Goal: Task Accomplishment & Management: Complete application form

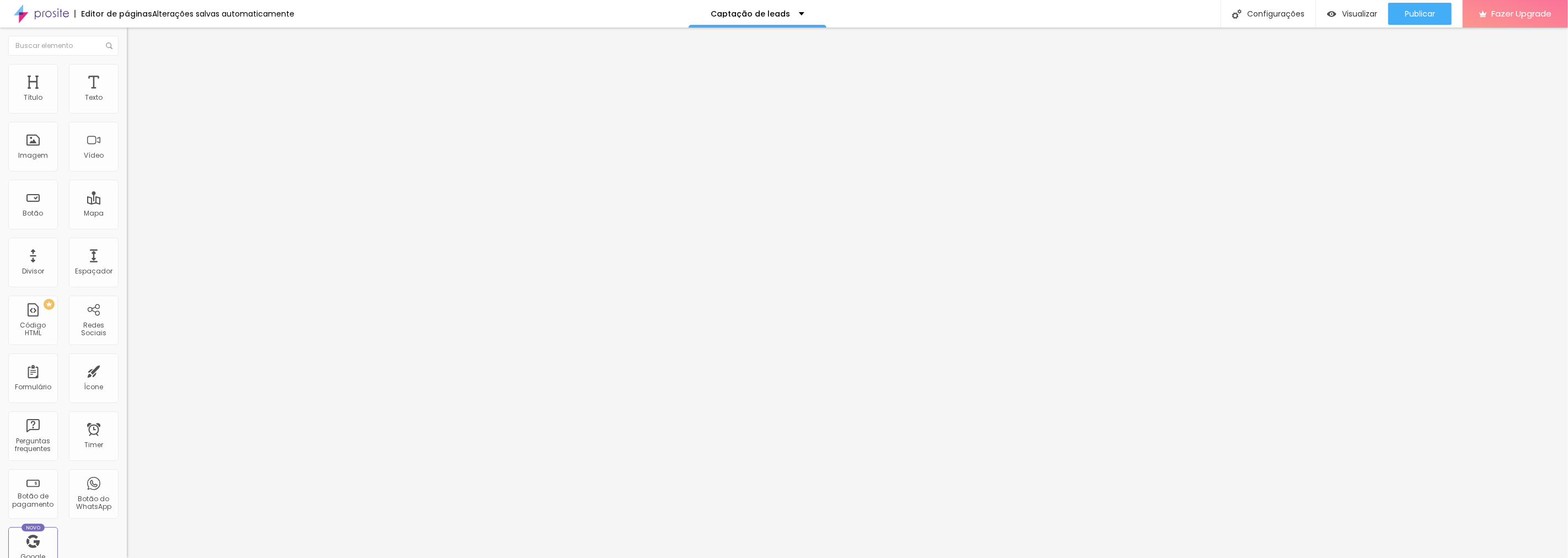
click at [134, 107] on div "Sensual Intimista" at bounding box center [190, 102] width 112 height 10
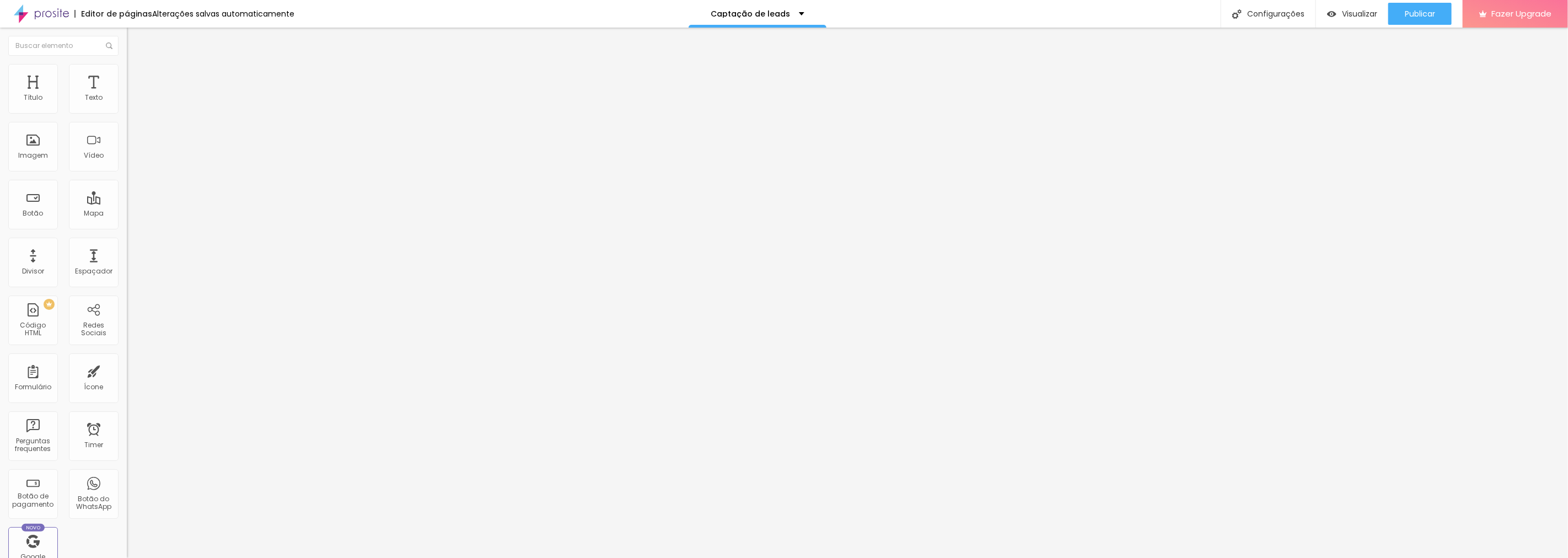
paste input "Qual o seu nome + sobrenome?"
type input "Qual o seu nome + sobrenome?"
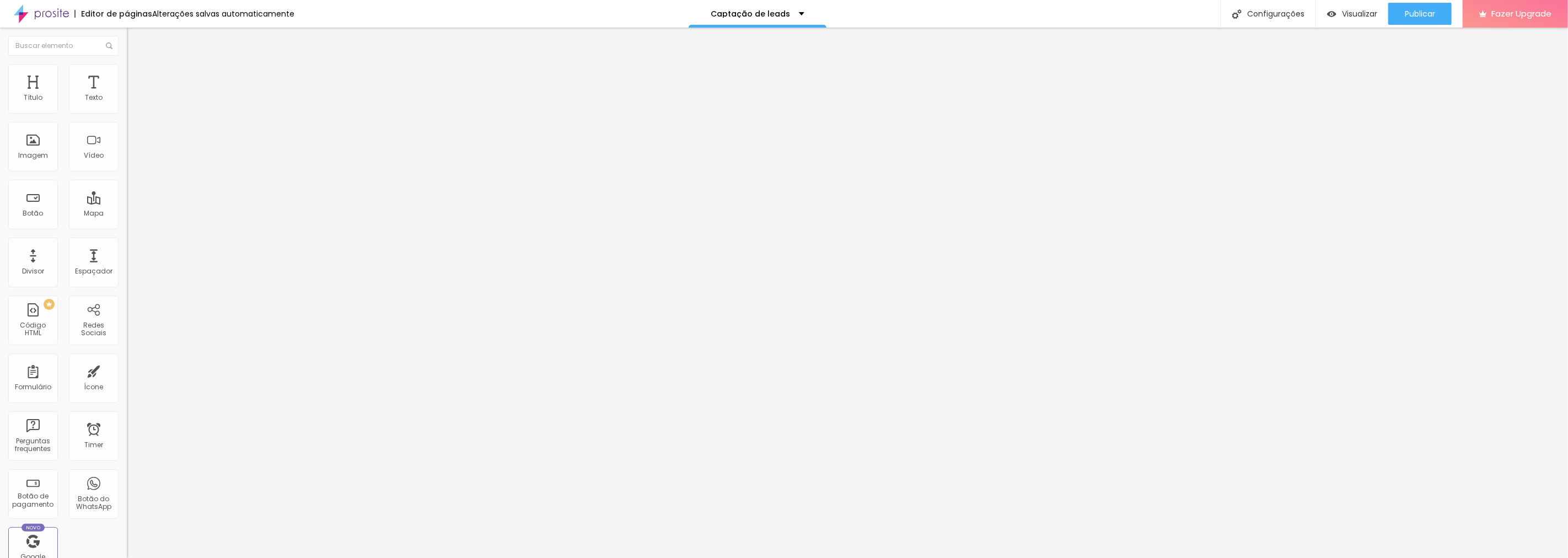
paste input "Qual o seu nome + sobrenome?"
type input "Qual o seu nome + sobrenome?"
drag, startPoint x: 666, startPoint y: 382, endPoint x: 681, endPoint y: 381, distance: 15.0
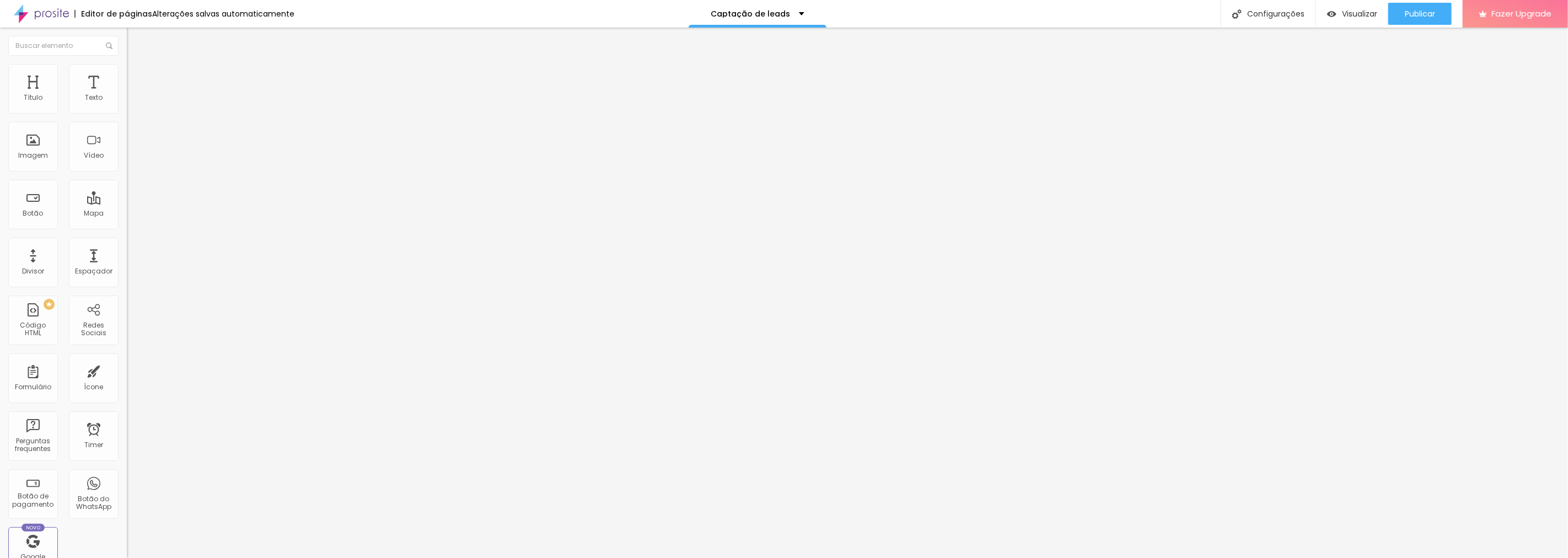
drag, startPoint x: 601, startPoint y: 315, endPoint x: 603, endPoint y: 244, distance: 71.0
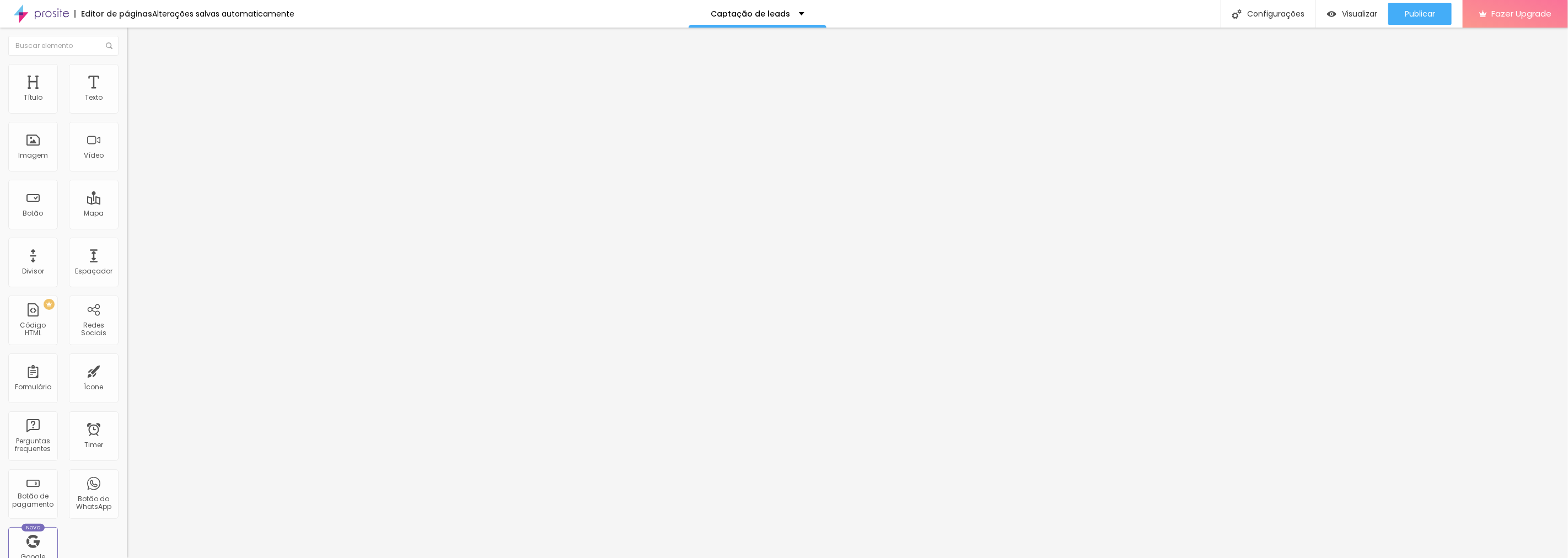
paste input "lefone ou WhatsApp"
type input "Telefone ou WhatsApp"
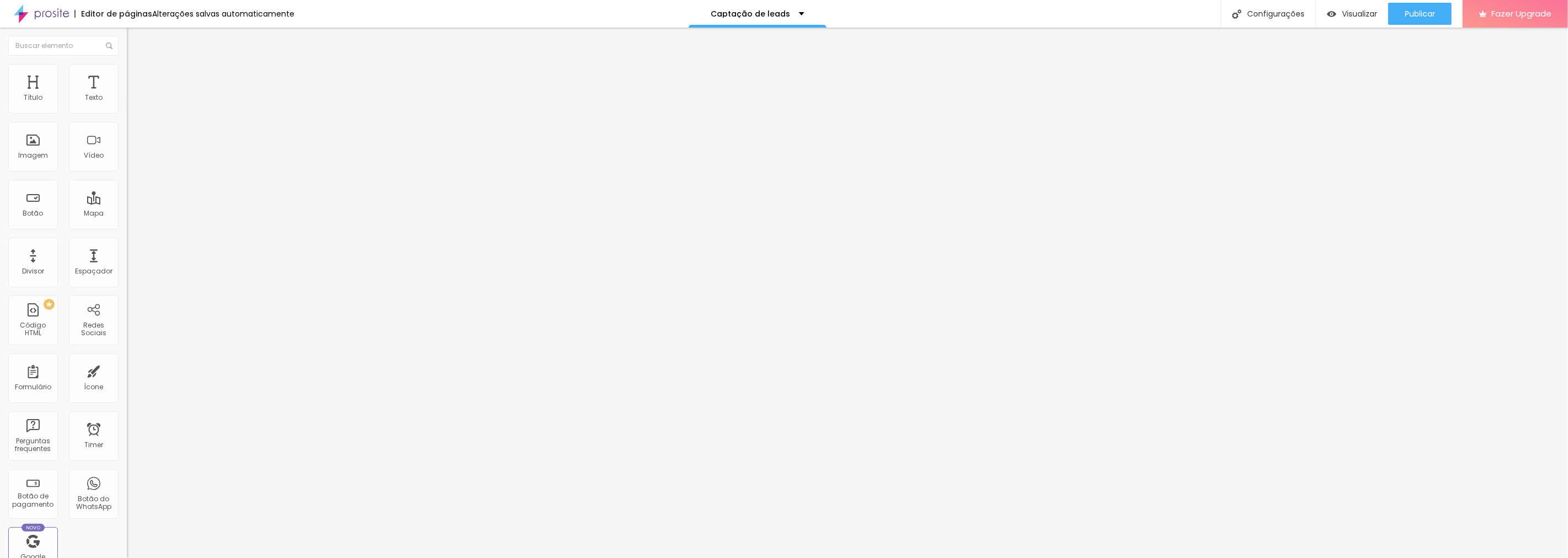
drag, startPoint x: 901, startPoint y: 254, endPoint x: 784, endPoint y: 250, distance: 117.1
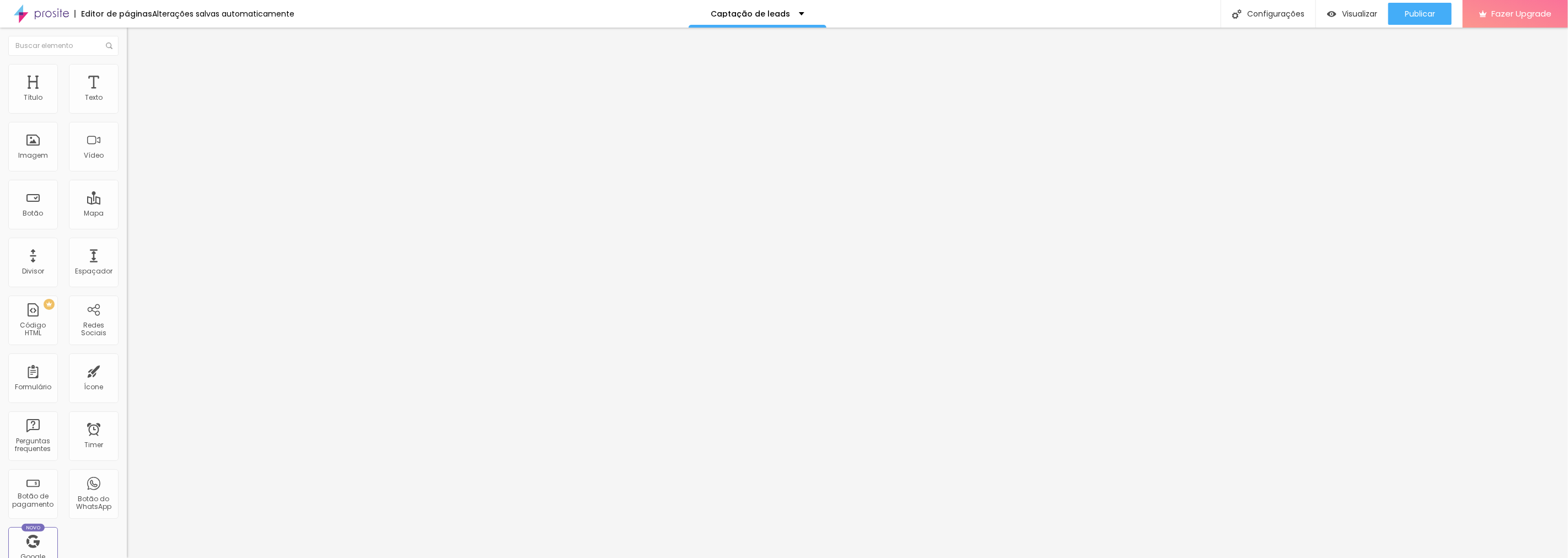
type input "Sua Resposta"
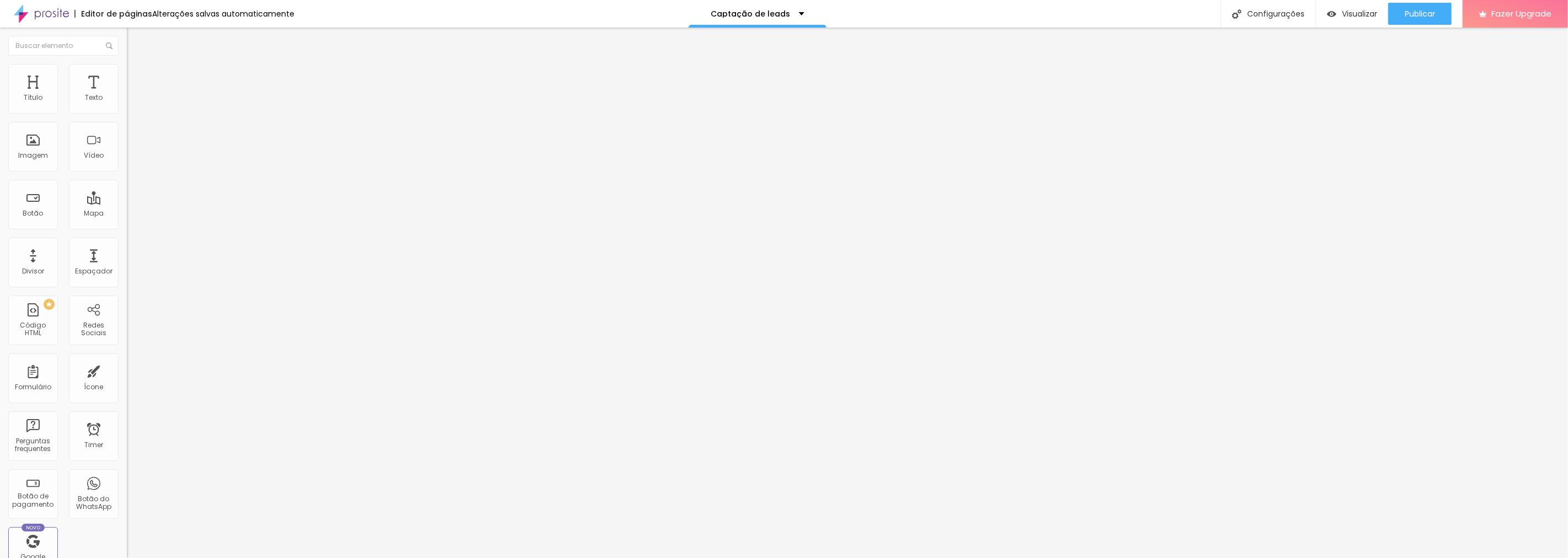
paste input "Sua Resposta"
type input "Sua Resposta"
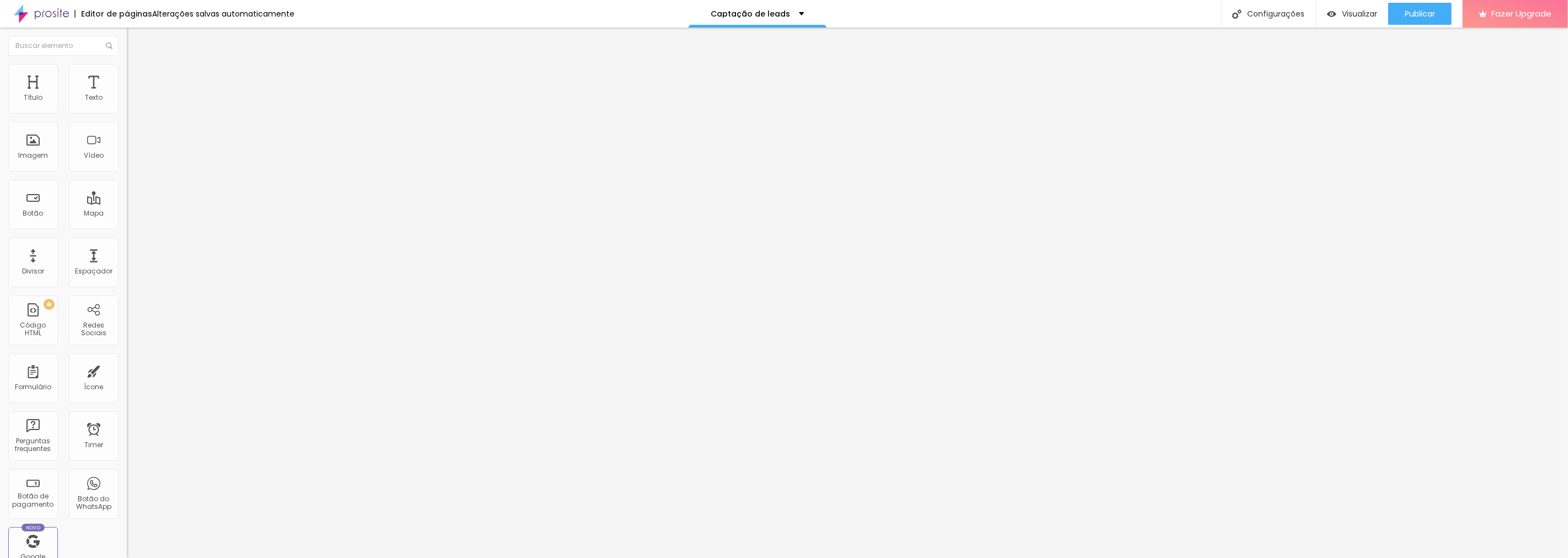
scroll to position [53, 0]
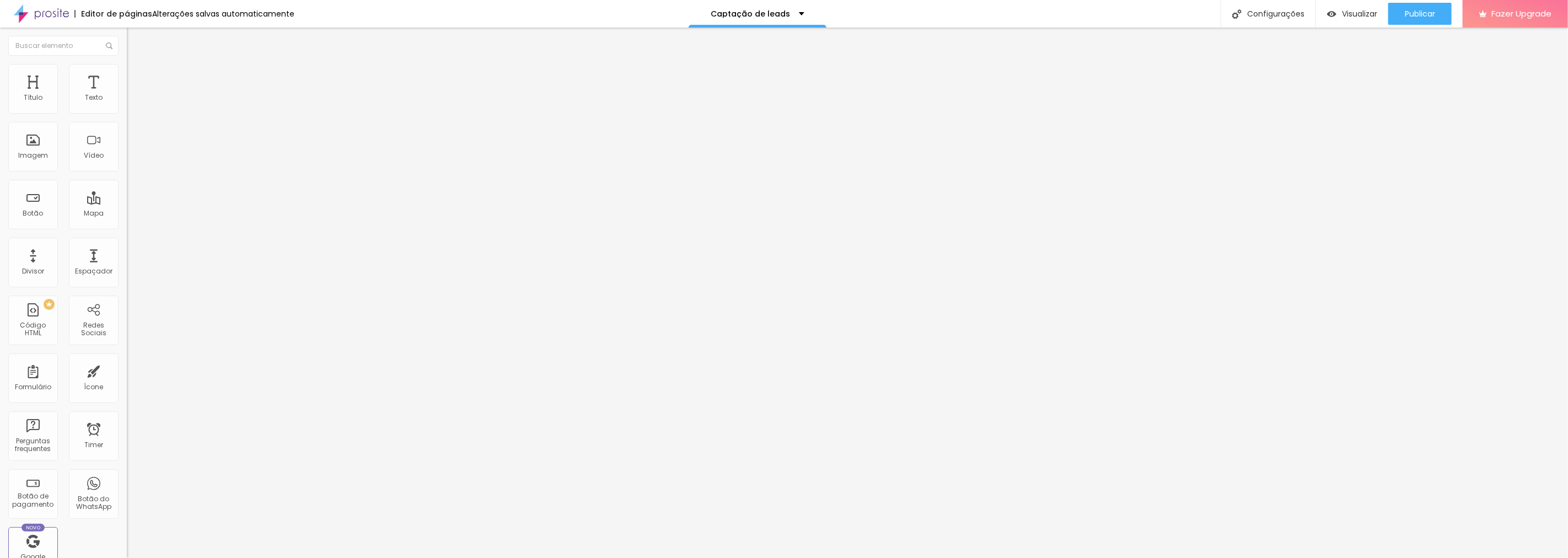
paste input "Como será a sua Sessão Fotográfica?"
type input "Como será a sua Sessão Fotográfica?"
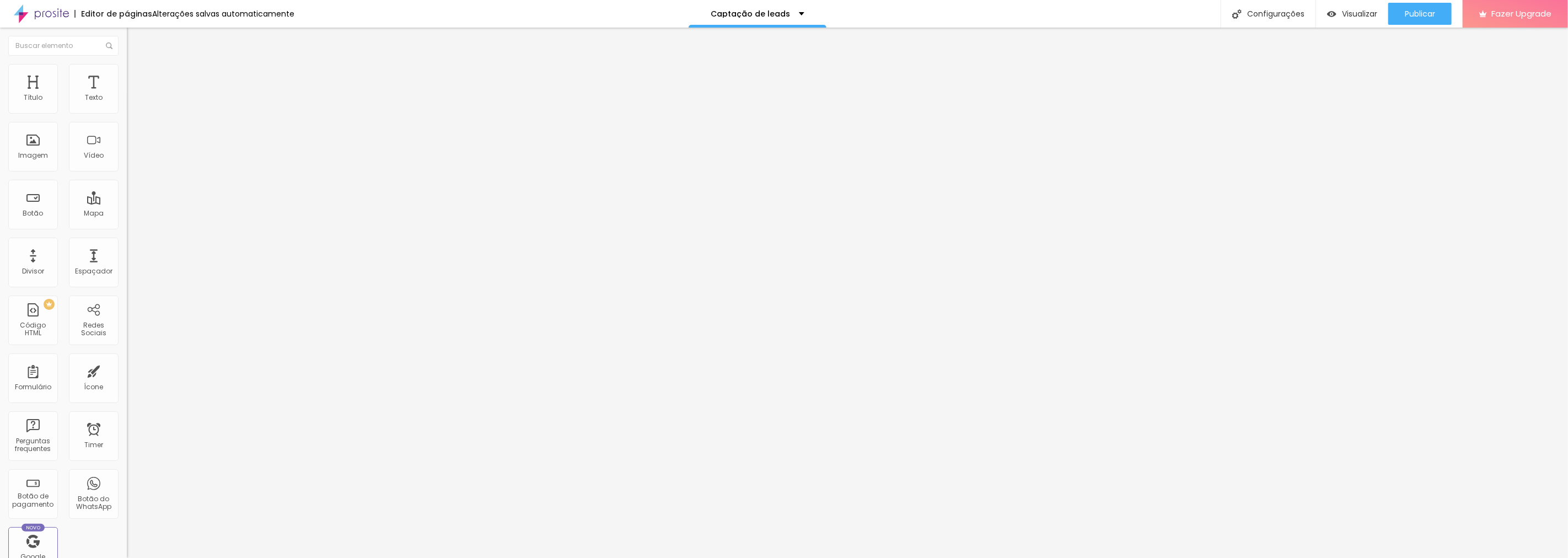
drag, startPoint x: 793, startPoint y: 275, endPoint x: 918, endPoint y: 274, distance: 125.0
paste input "mo será a sua Sessão Fotográfica?"
drag, startPoint x: 942, startPoint y: 273, endPoint x: 797, endPoint y: 183, distance: 170.7
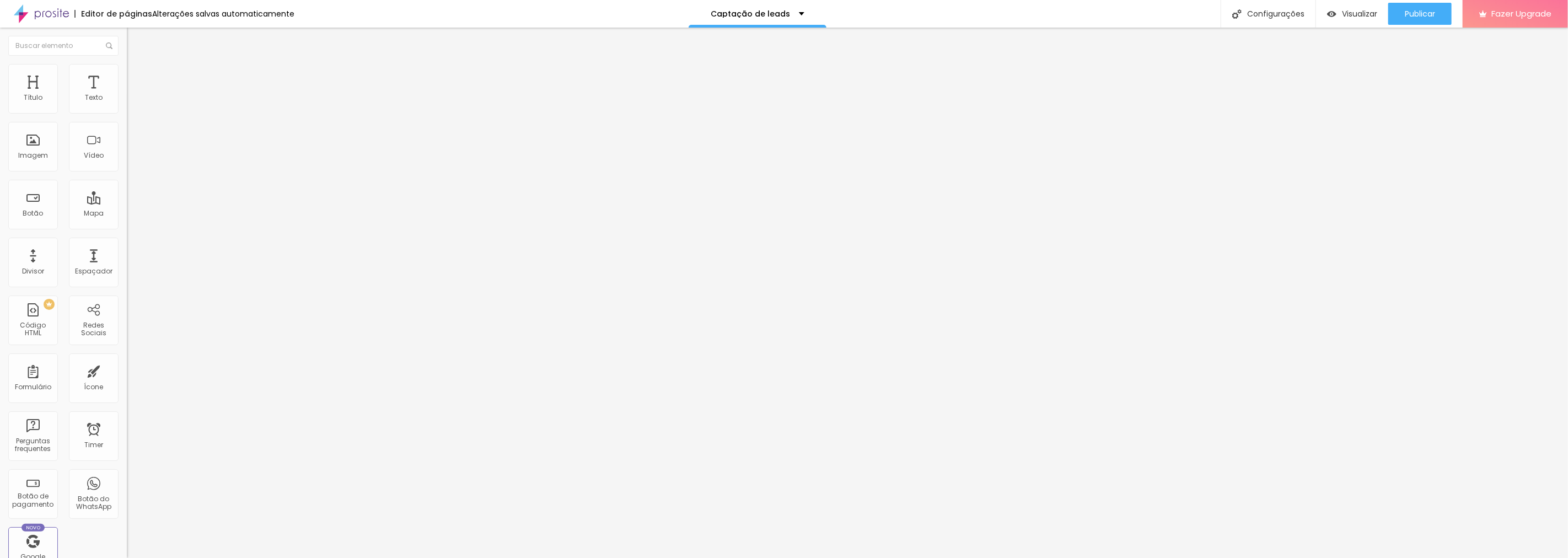
type input "Sua Resposta"
type input "Seu E-mail"
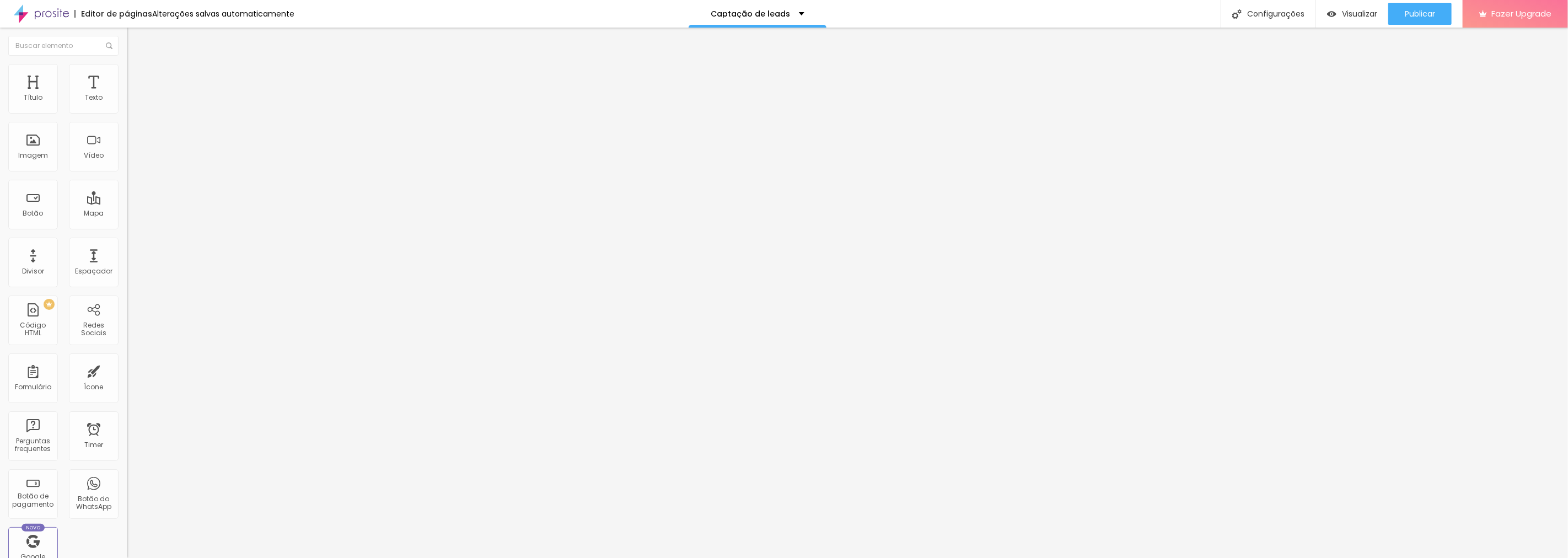
paste input "O que mais importante pra você nesse momento?"
type input "O que mais importante pra você nesse momento?"
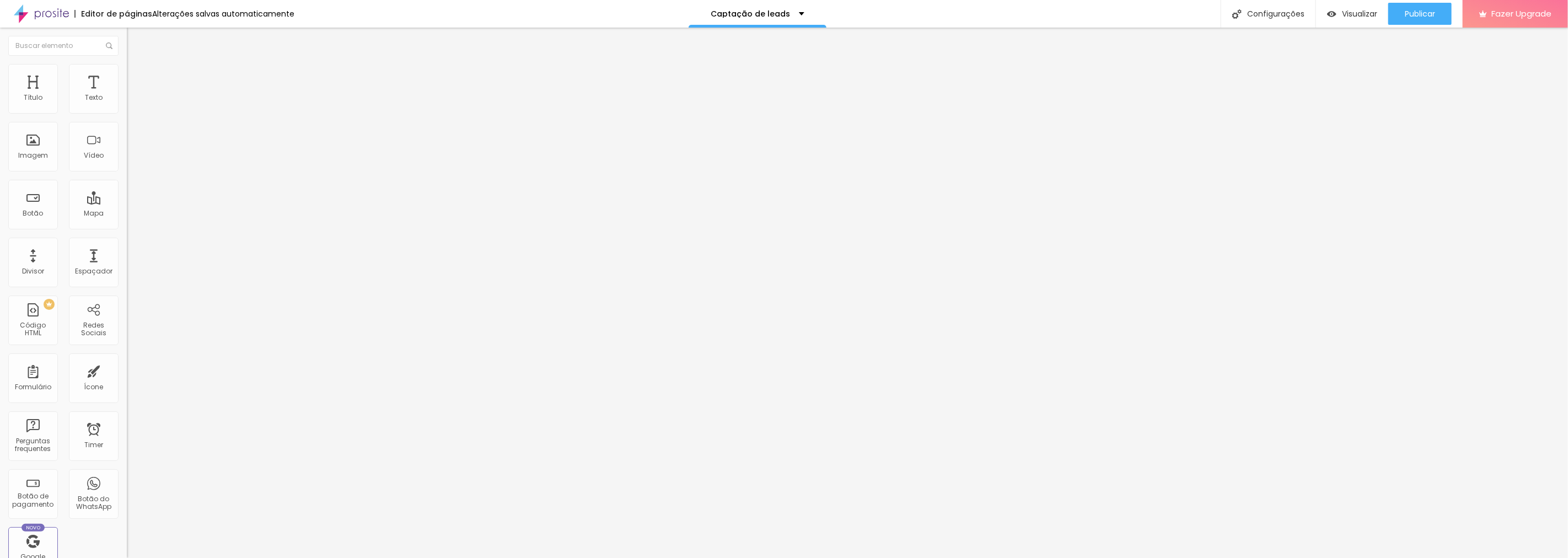
paste input "Ensaio Feminino (Aniversário)"
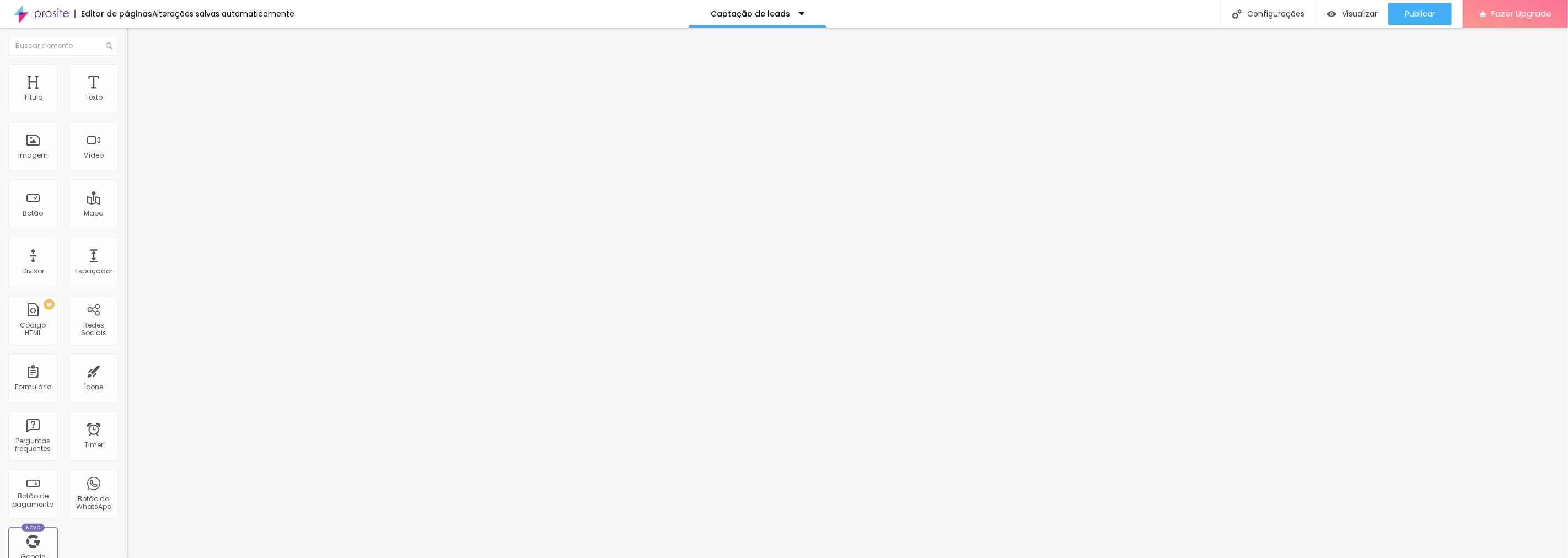
type input "Ensaio Feminino (Aniversário)"
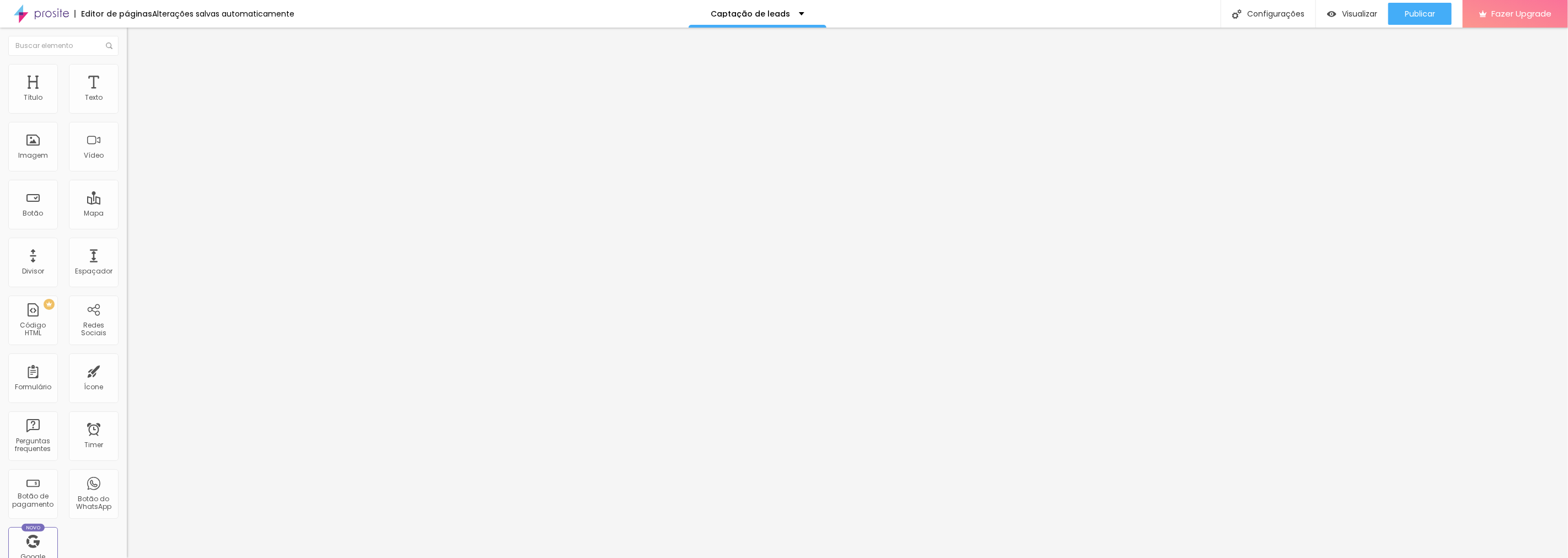
paste input "Ensaio Gestacional"
type input "Ensaio Gestacional"
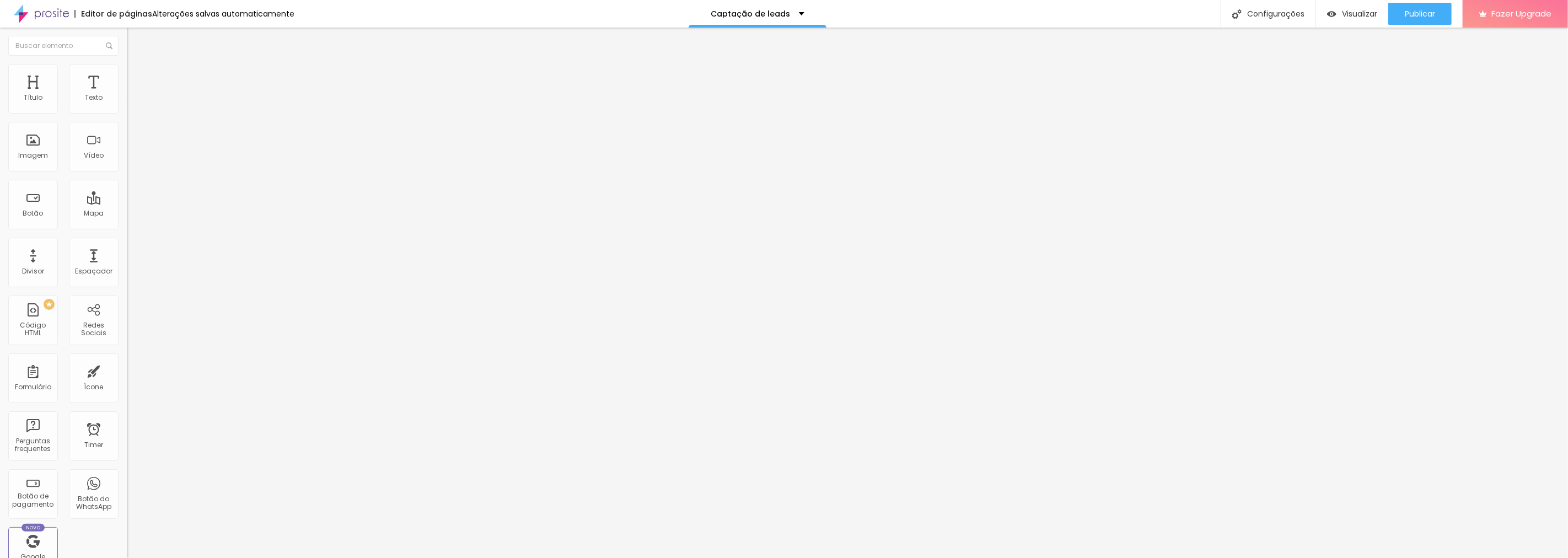
paste input "Fotografia de Família"
type input "Fotografia de Família"
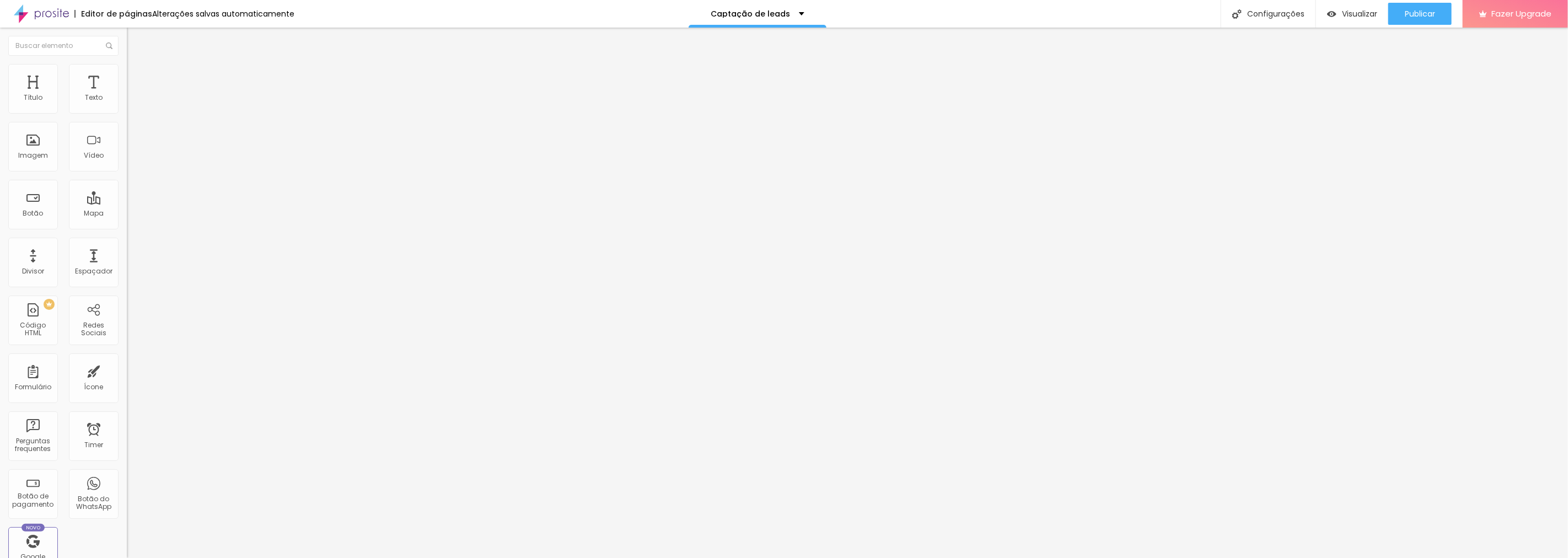
paste input "Marca Pessoal (Profissional)"
type input "Marca Pessoal (Profissional)"
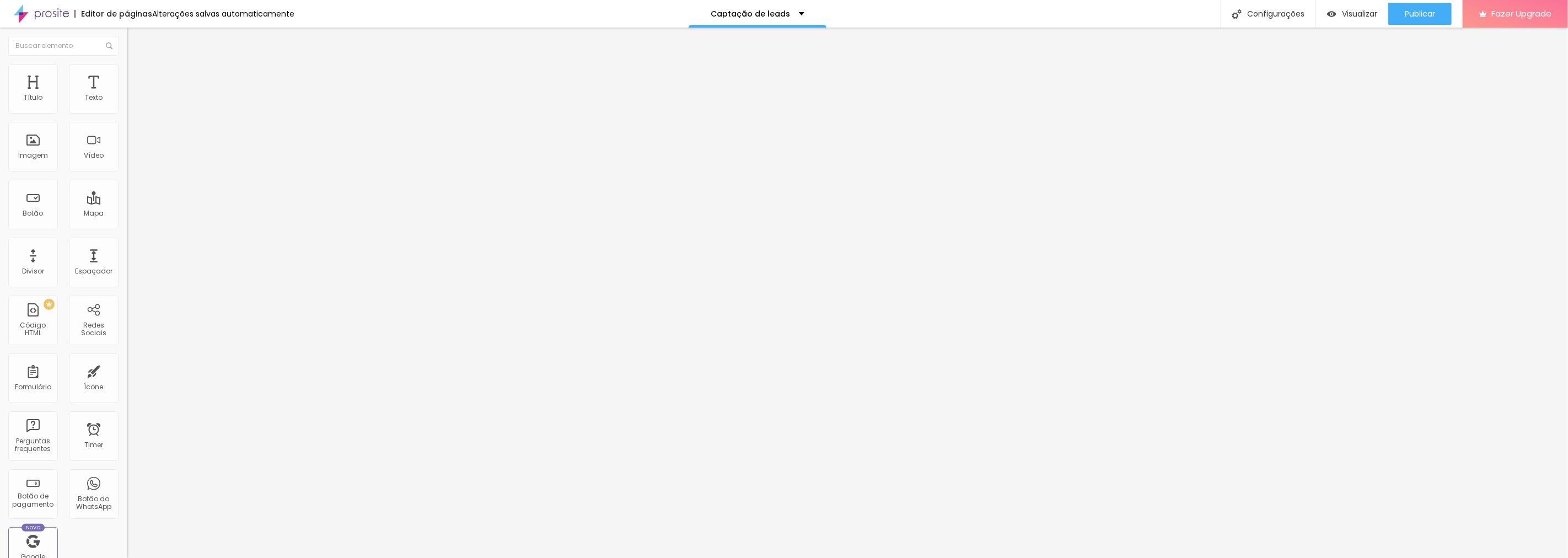
type input "Outro"
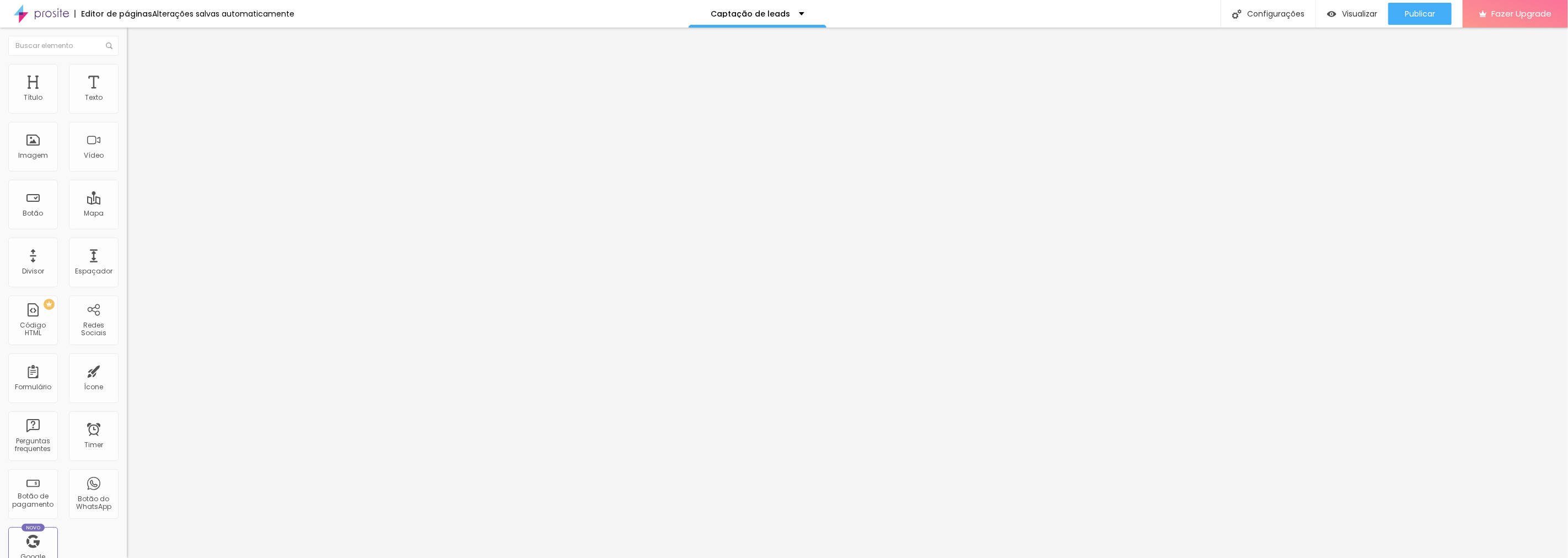
paste input "Número de Fotos"
type input "Número de Fotos"
drag, startPoint x: 689, startPoint y: 320, endPoint x: 642, endPoint y: 322, distance: 47.0
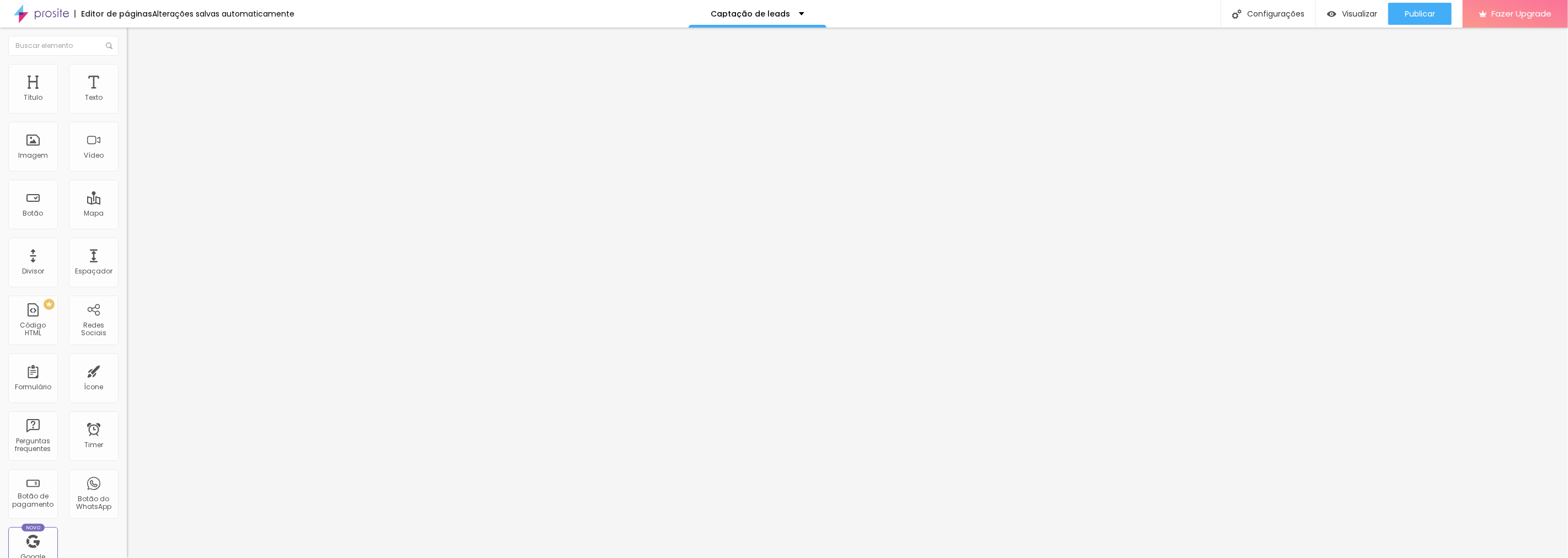
paste input "Valor"
type input "Valor"
drag, startPoint x: 680, startPoint y: 342, endPoint x: 642, endPoint y: 343, distance: 38.0
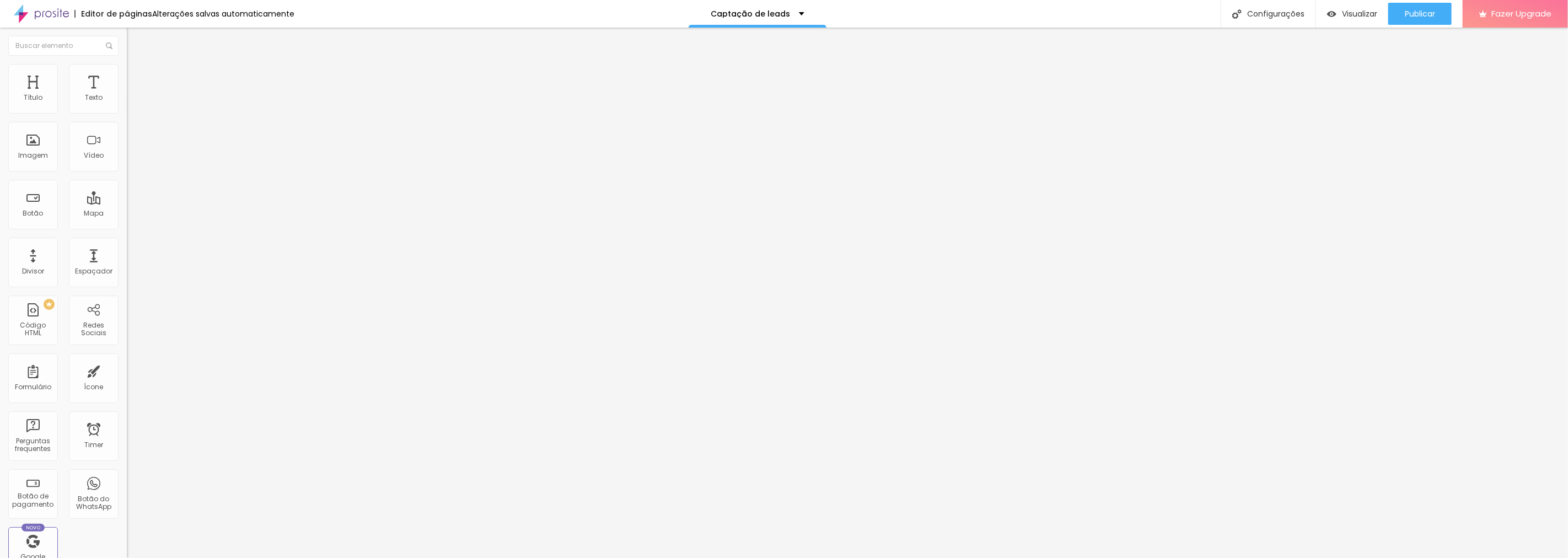
paste input "Ter uma experiência única e marcante"
type input "Ter uma experiência única e marcante"
drag, startPoint x: 671, startPoint y: 367, endPoint x: 642, endPoint y: 367, distance: 29.0
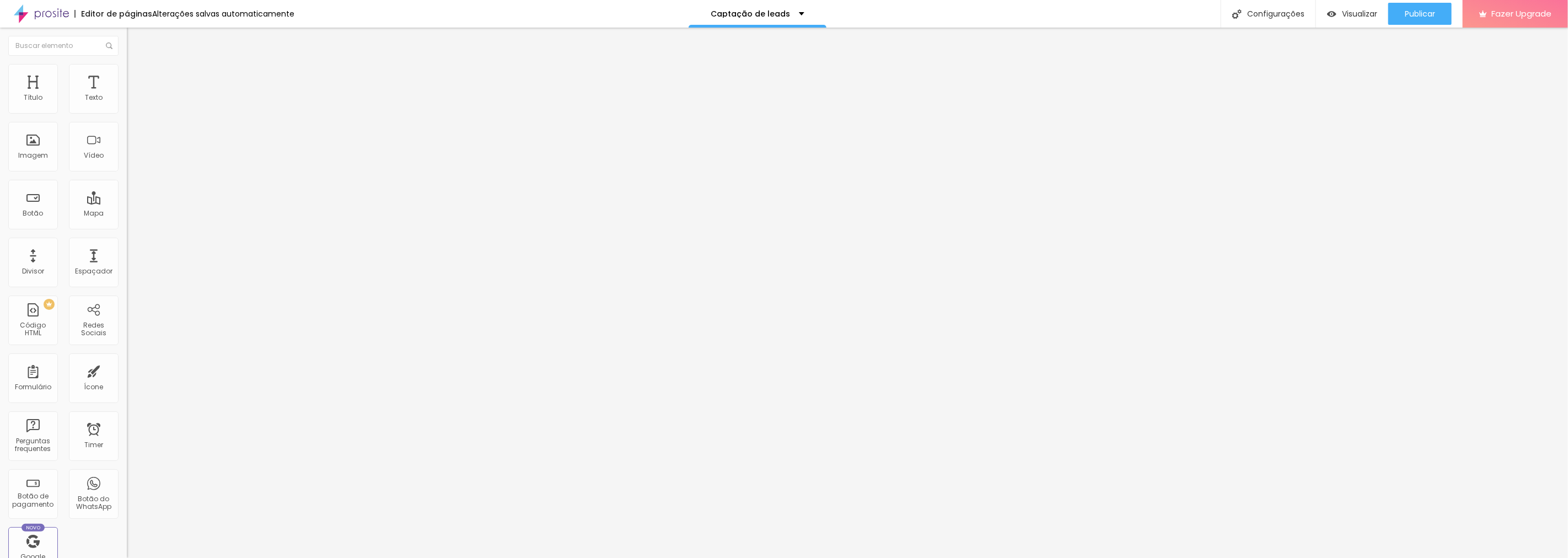
paste input "Produção Completa"
type input "Produção Completa"
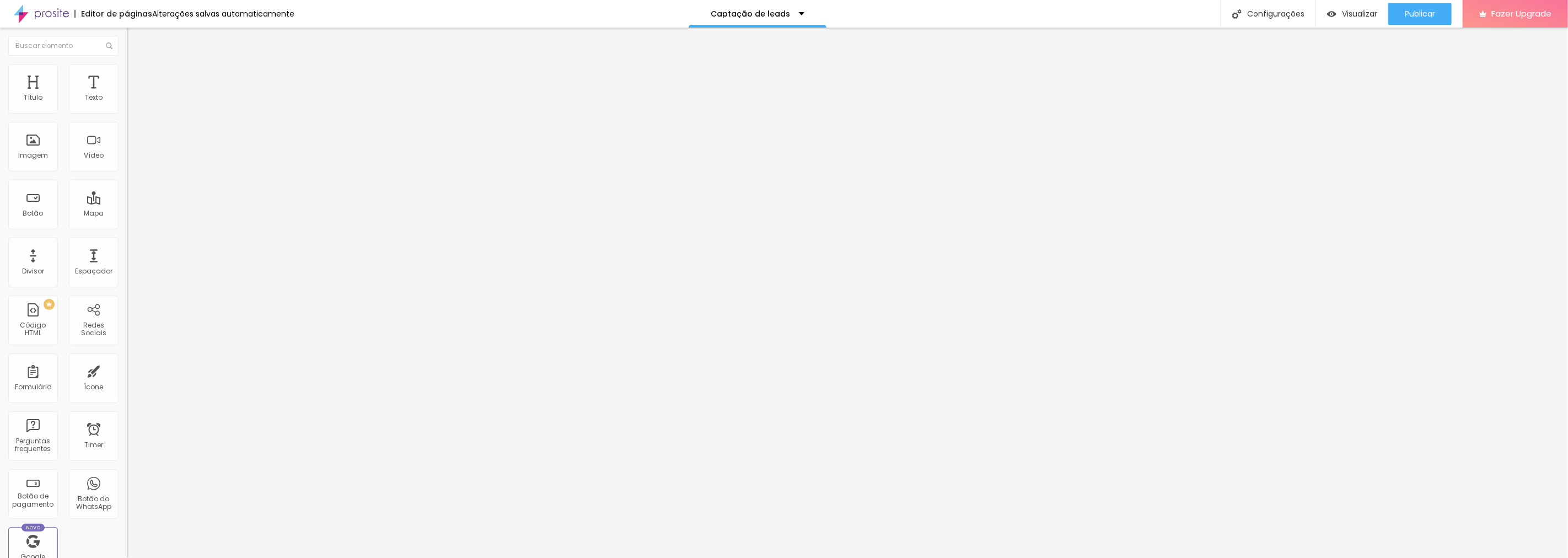
paste input "Qual a Importância deste ensaio, e o que ele representa para você?"
type input "Qual a Importância deste ensaio, e o que ele representa para você?"
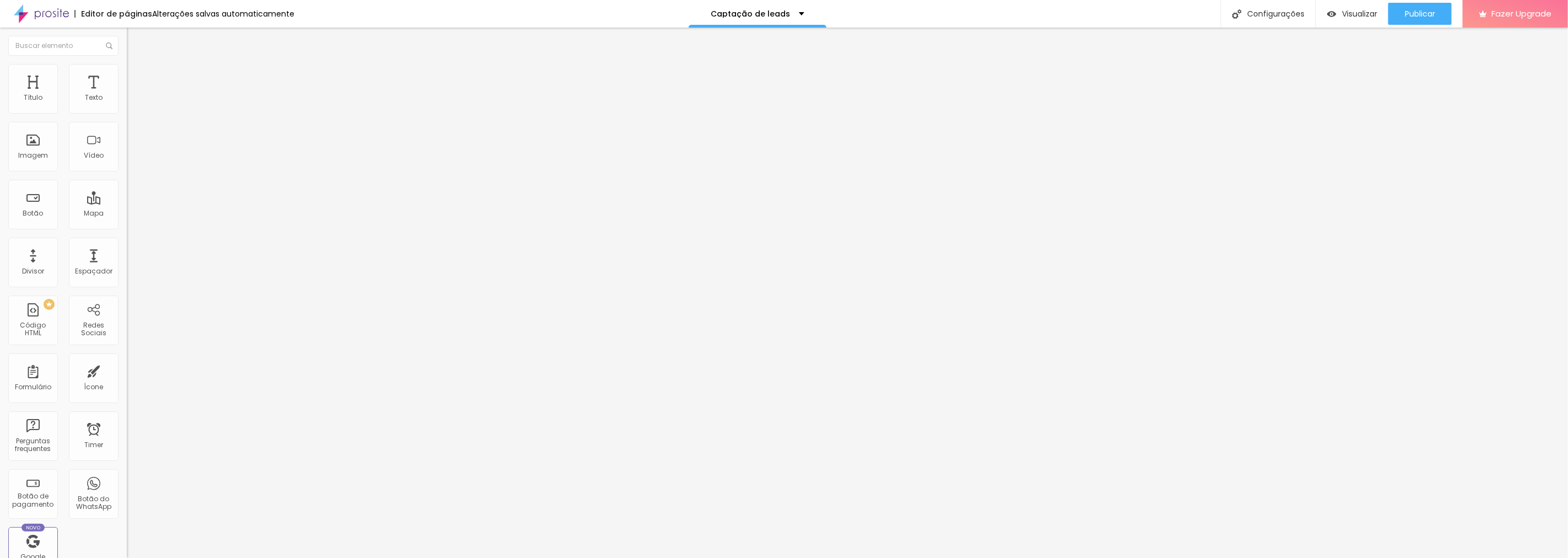
scroll to position [0, 0]
type input "Sua Resposta"
drag, startPoint x: 599, startPoint y: 261, endPoint x: 575, endPoint y: 127, distance: 136.1
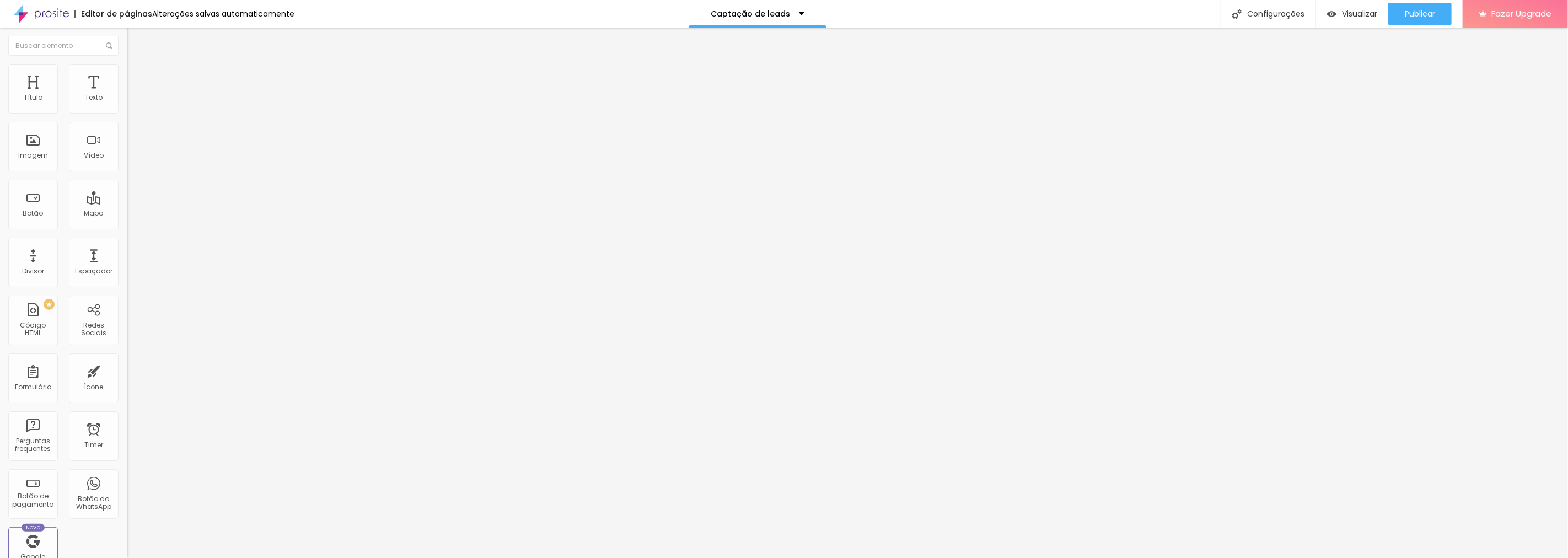
scroll to position [367, 0]
drag, startPoint x: 656, startPoint y: 348, endPoint x: 609, endPoint y: 348, distance: 47.0
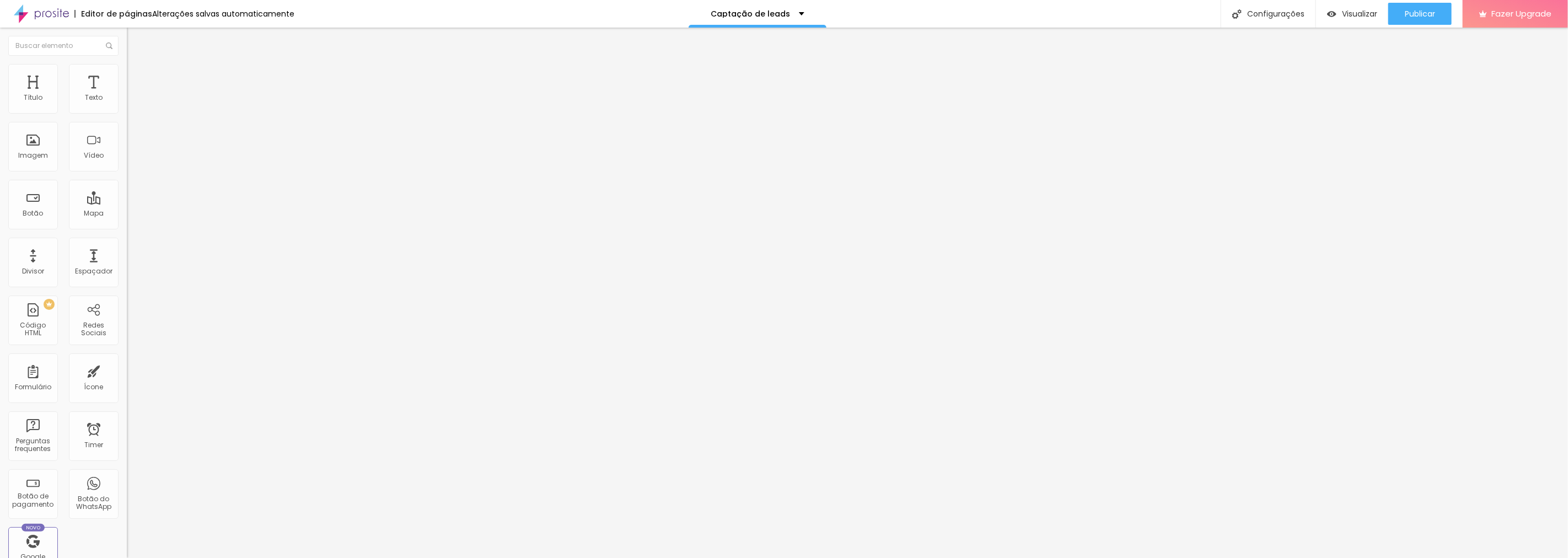
paste input "Em qual cidade você mora?"
type input "Em qual cidade você mora?"
type input "Sua Resposta"
drag, startPoint x: 601, startPoint y: 311, endPoint x: 597, endPoint y: 114, distance: 197.0
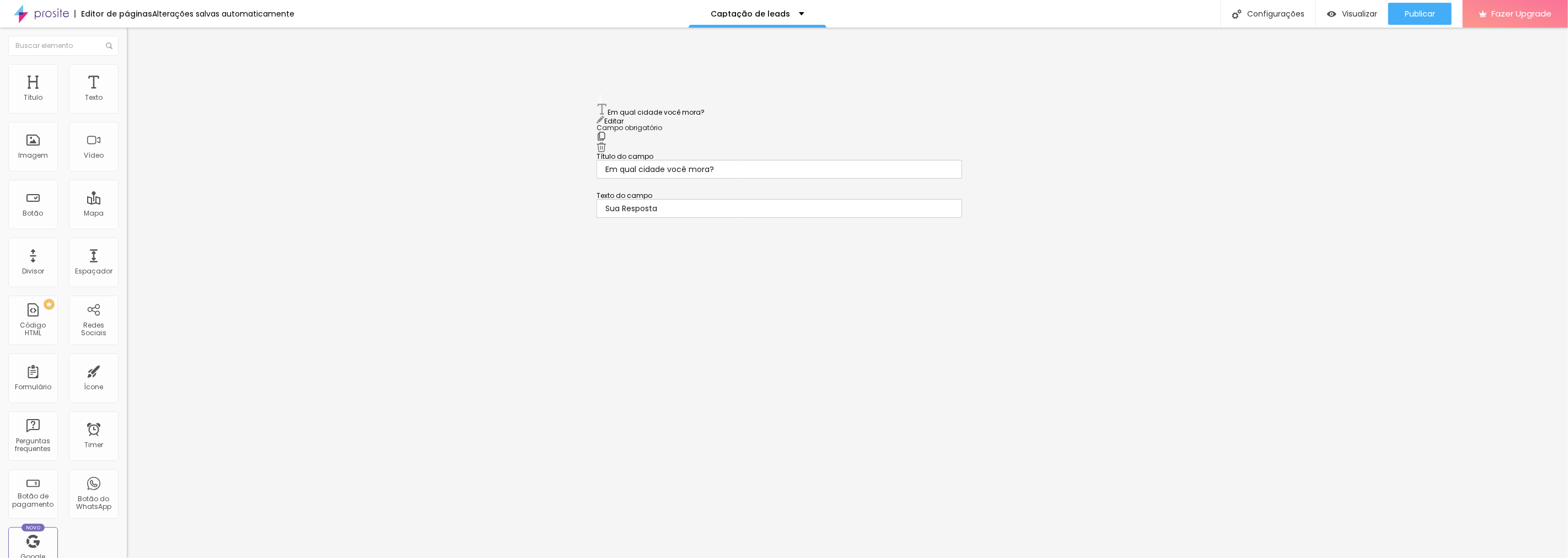
drag, startPoint x: 601, startPoint y: 359, endPoint x: 596, endPoint y: 190, distance: 169.1
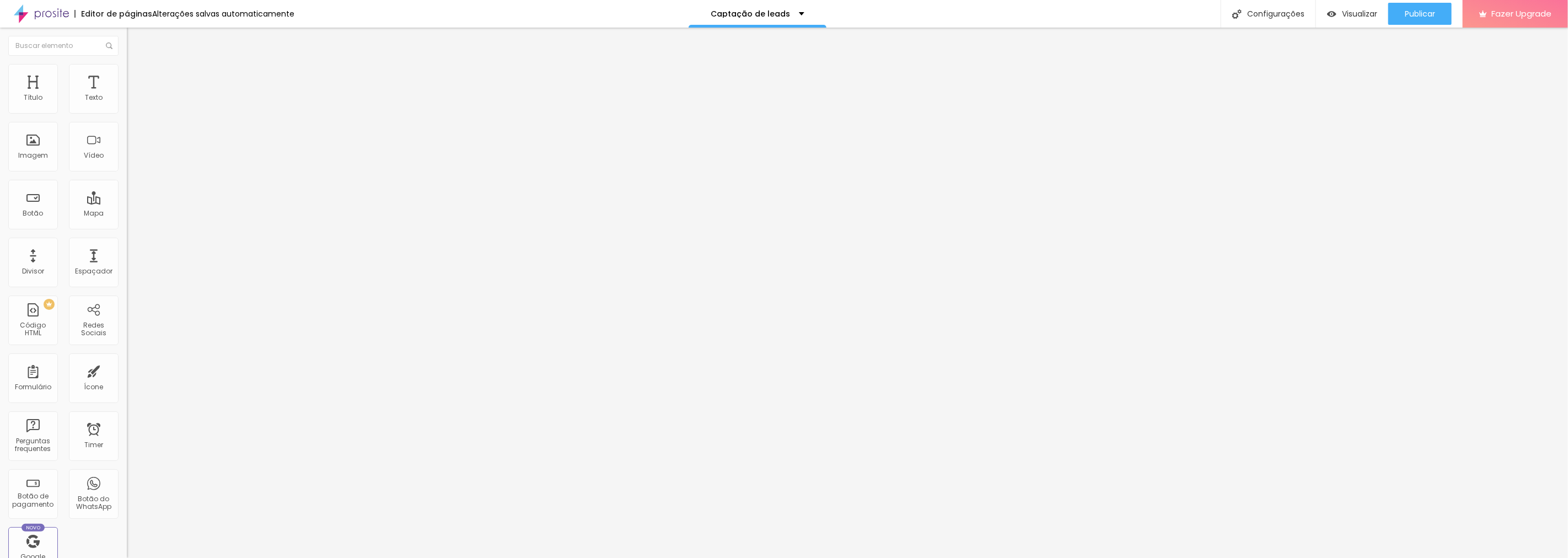
drag, startPoint x: 658, startPoint y: 405, endPoint x: 602, endPoint y: 405, distance: 56.0
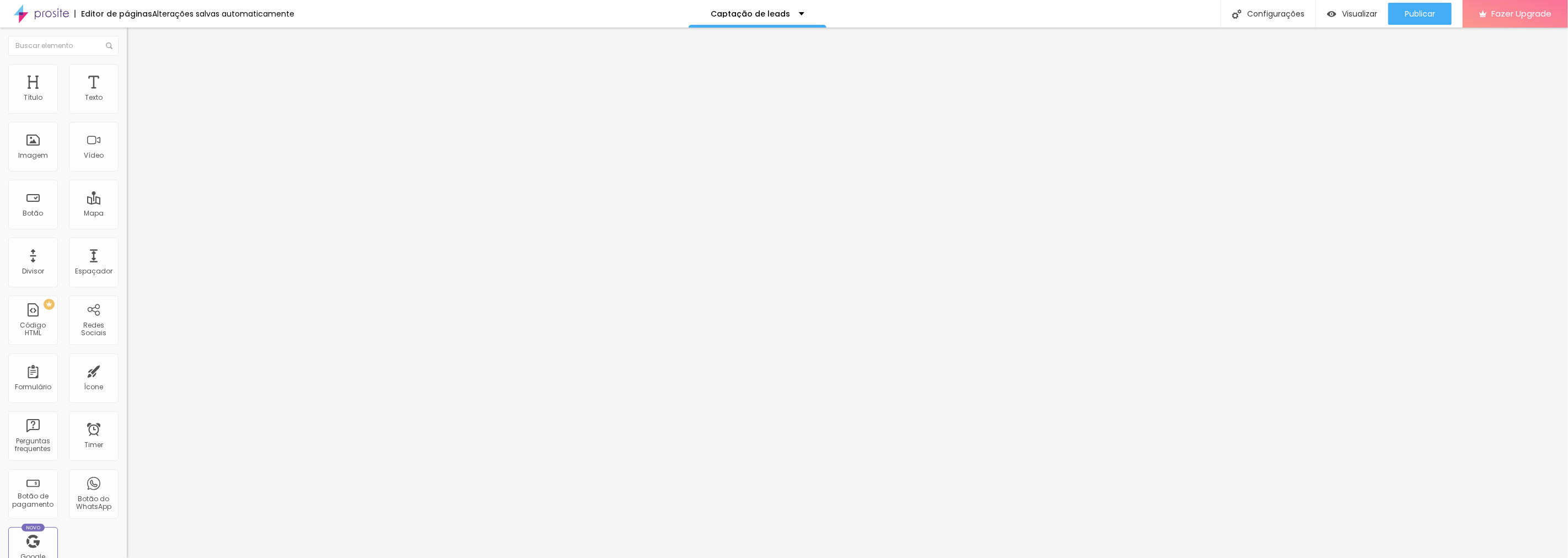
paste input "Qual a sua data de nascimento?"
type input "Qual a sua data de nascimento?"
type input "Sua Resposta"
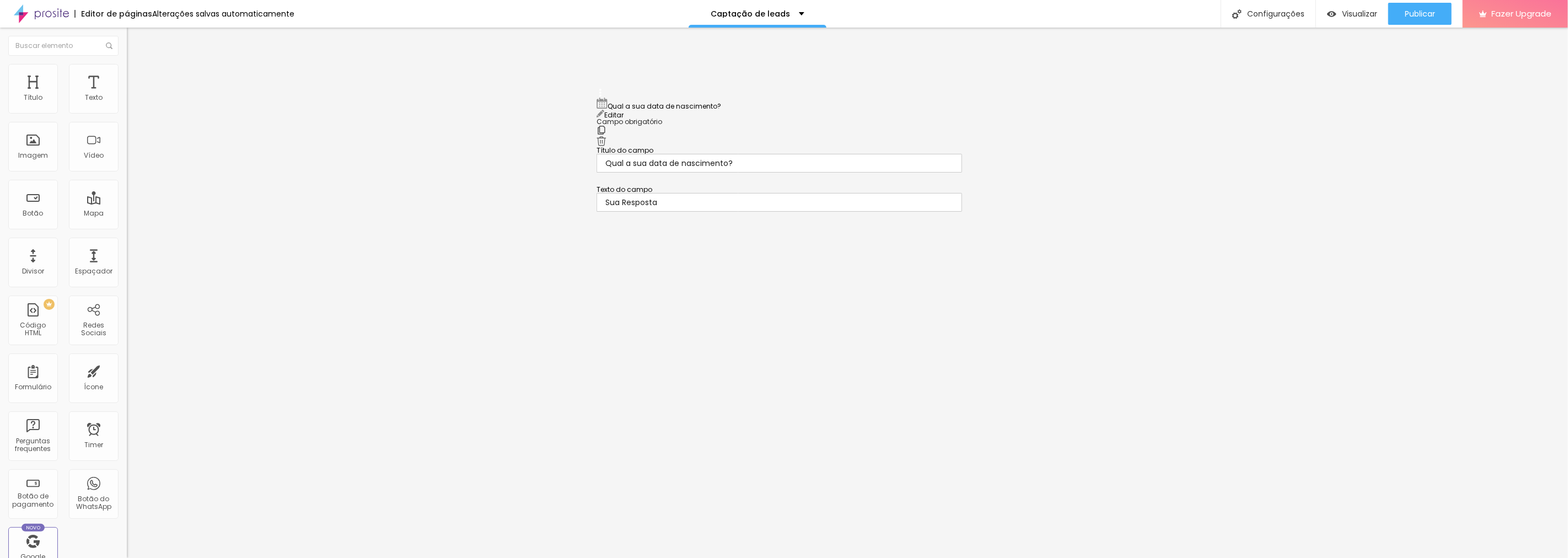
drag, startPoint x: 597, startPoint y: 270, endPoint x: 597, endPoint y: 104, distance: 166.0
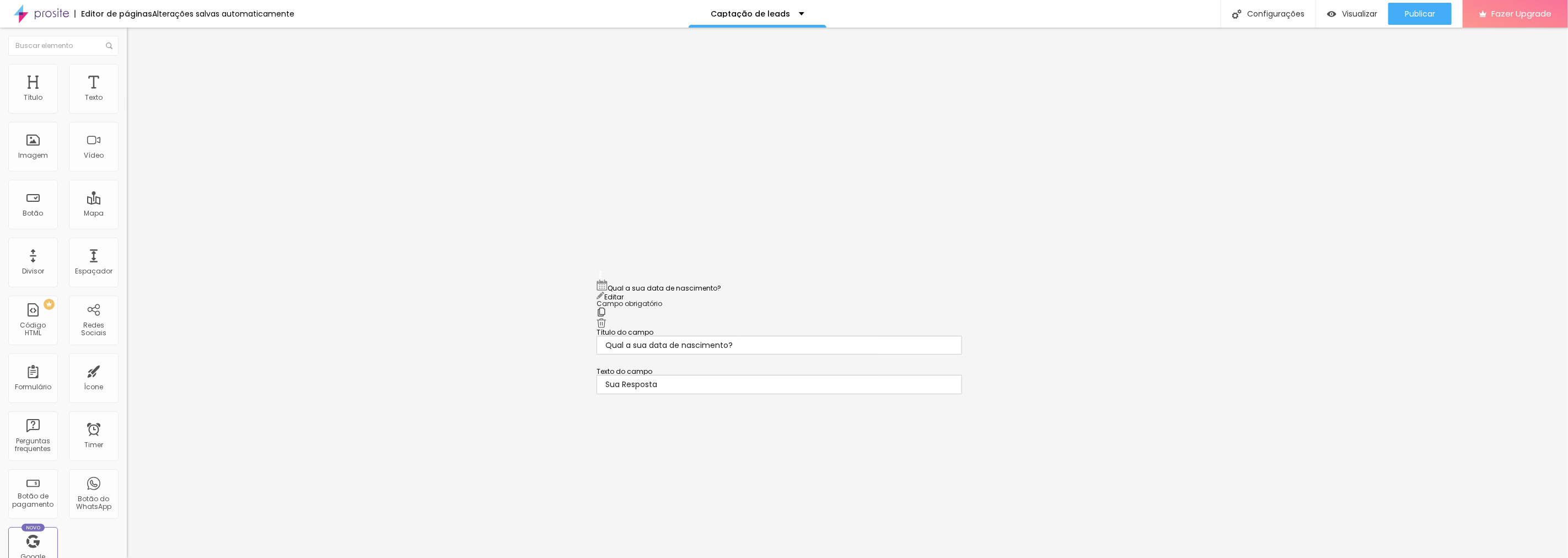
drag, startPoint x: 597, startPoint y: 355, endPoint x: 600, endPoint y: 282, distance: 73.1
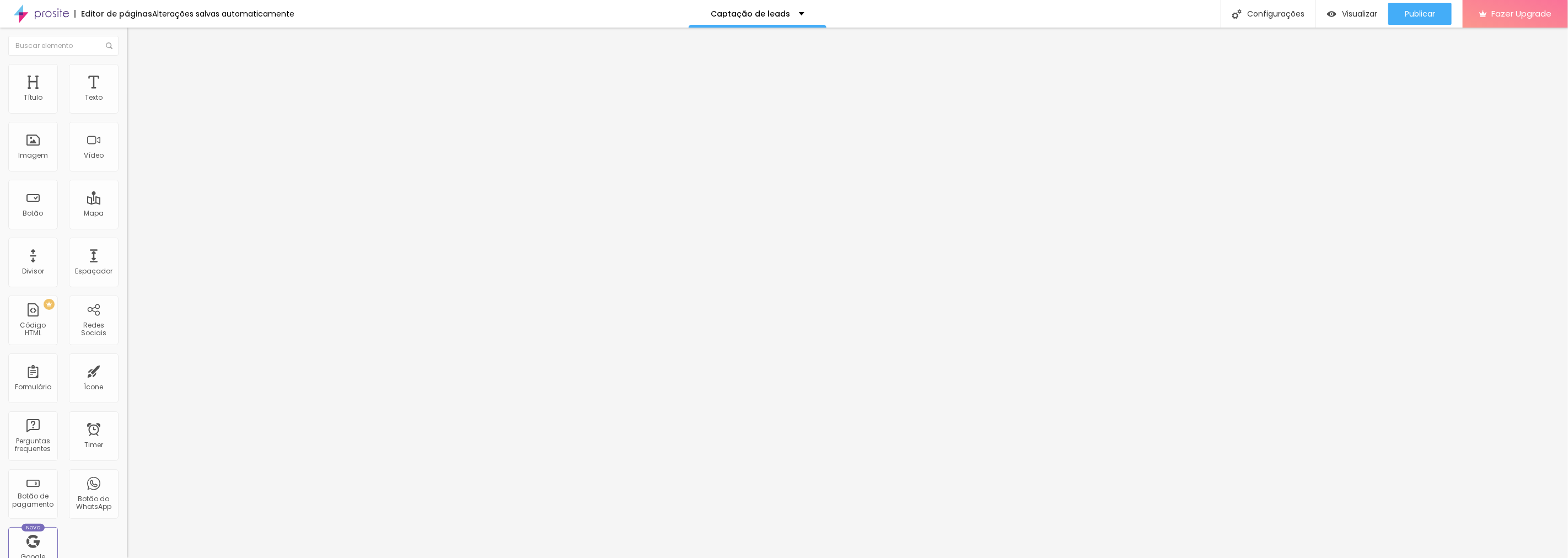
scroll to position [367, 0]
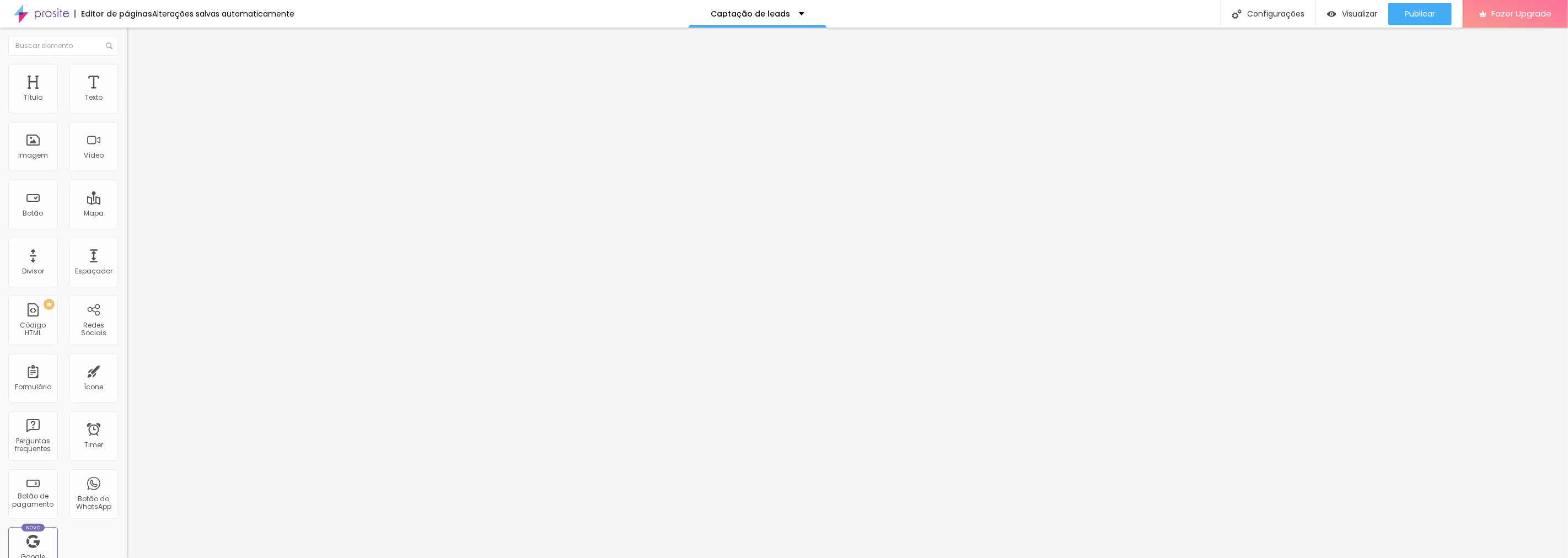
scroll to position [139, 0]
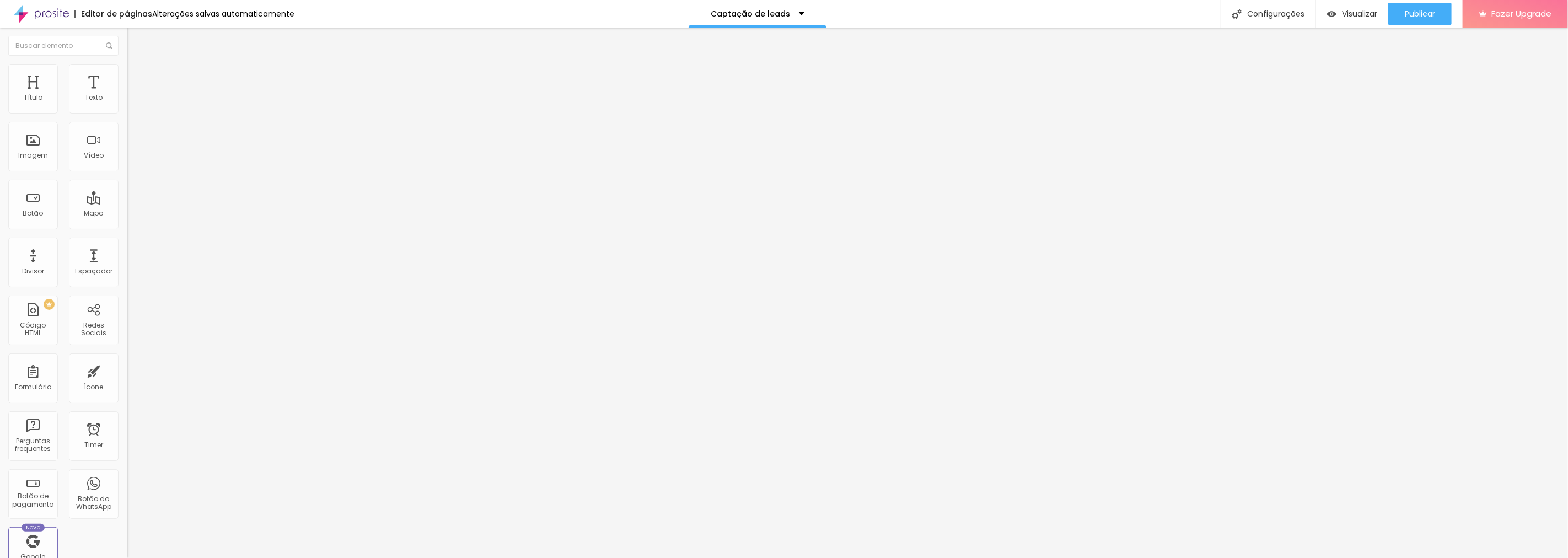
drag, startPoint x: 761, startPoint y: 128, endPoint x: 605, endPoint y: 124, distance: 156.1
type input "L"
type input "Lead"
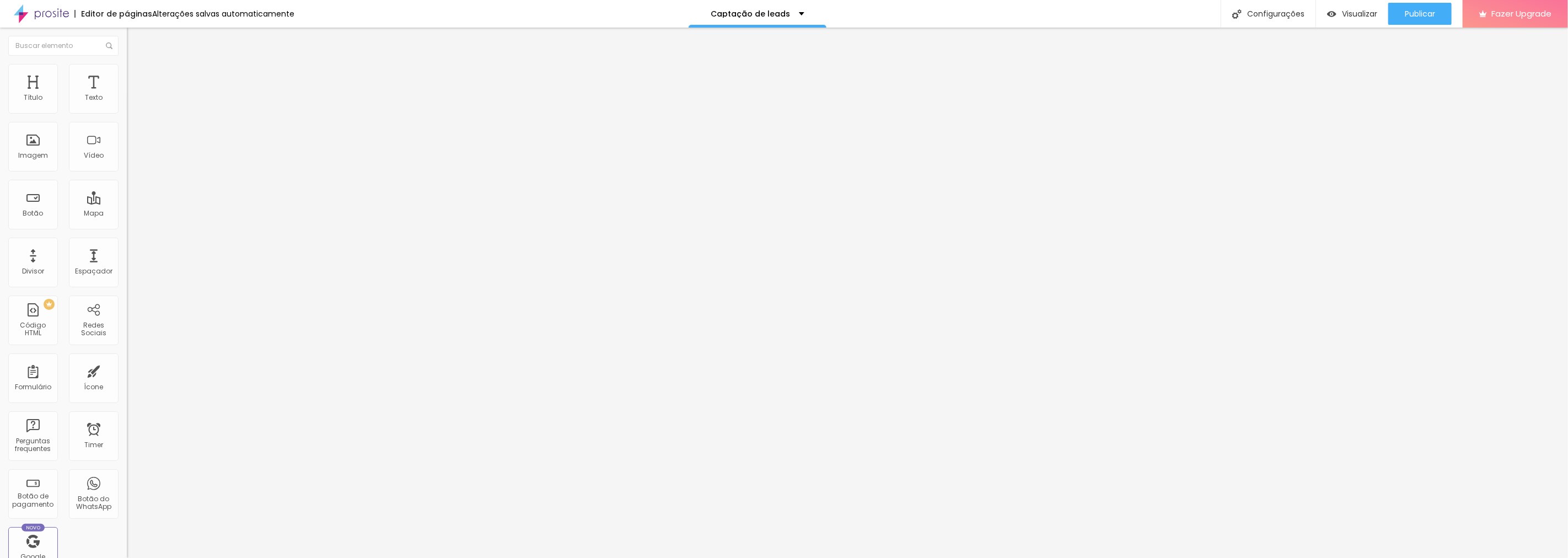
radio input "true"
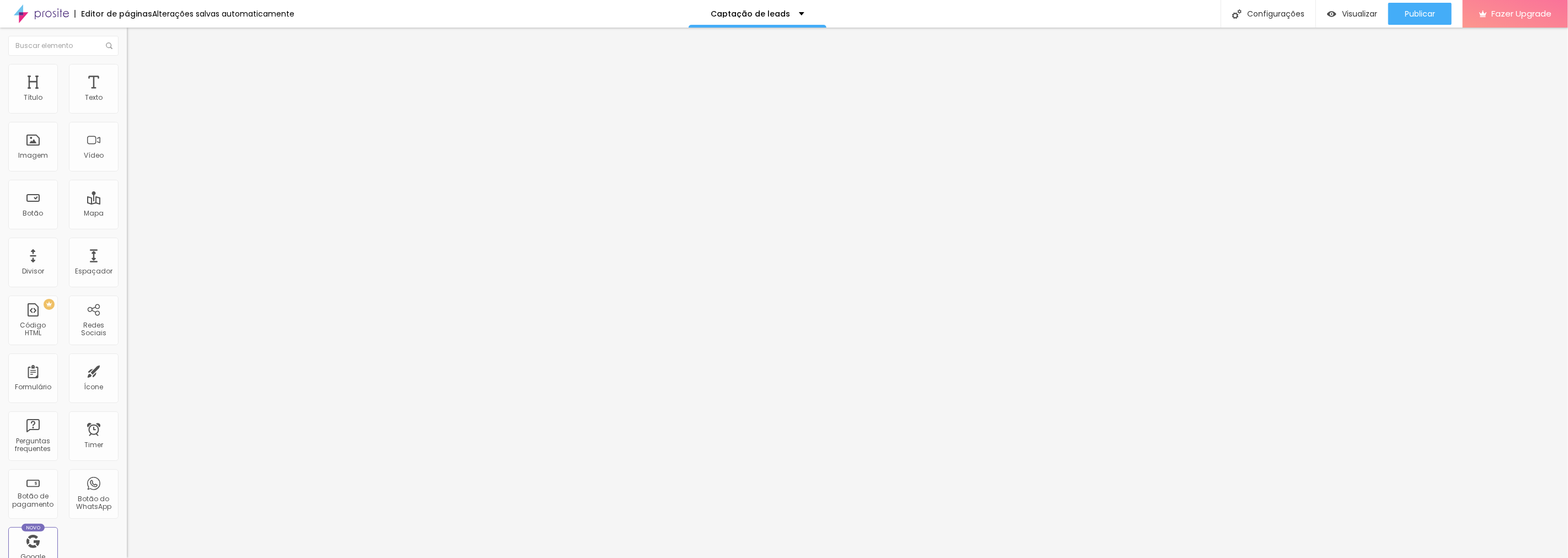
type input "belaflorprodutora@gmail.com"
drag, startPoint x: 859, startPoint y: 267, endPoint x: 793, endPoint y: 271, distance: 66.1
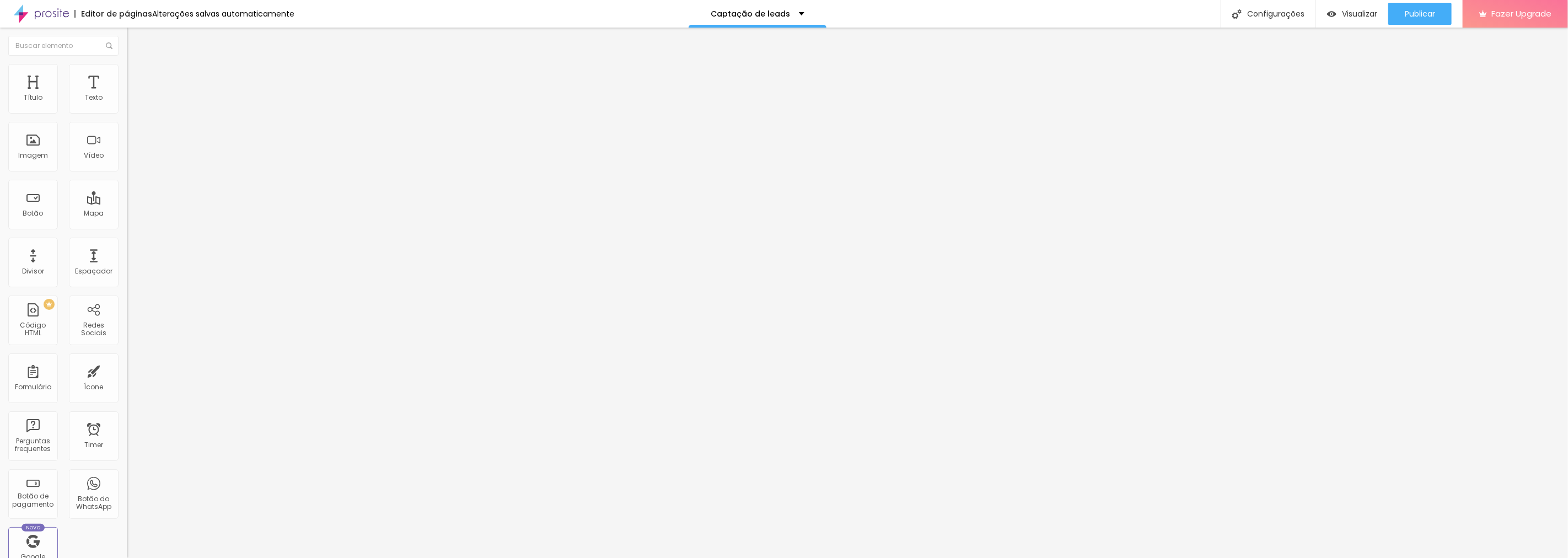
type input "[URL][DOMAIN_NAME]"
drag, startPoint x: 815, startPoint y: 265, endPoint x: 591, endPoint y: 256, distance: 224.2
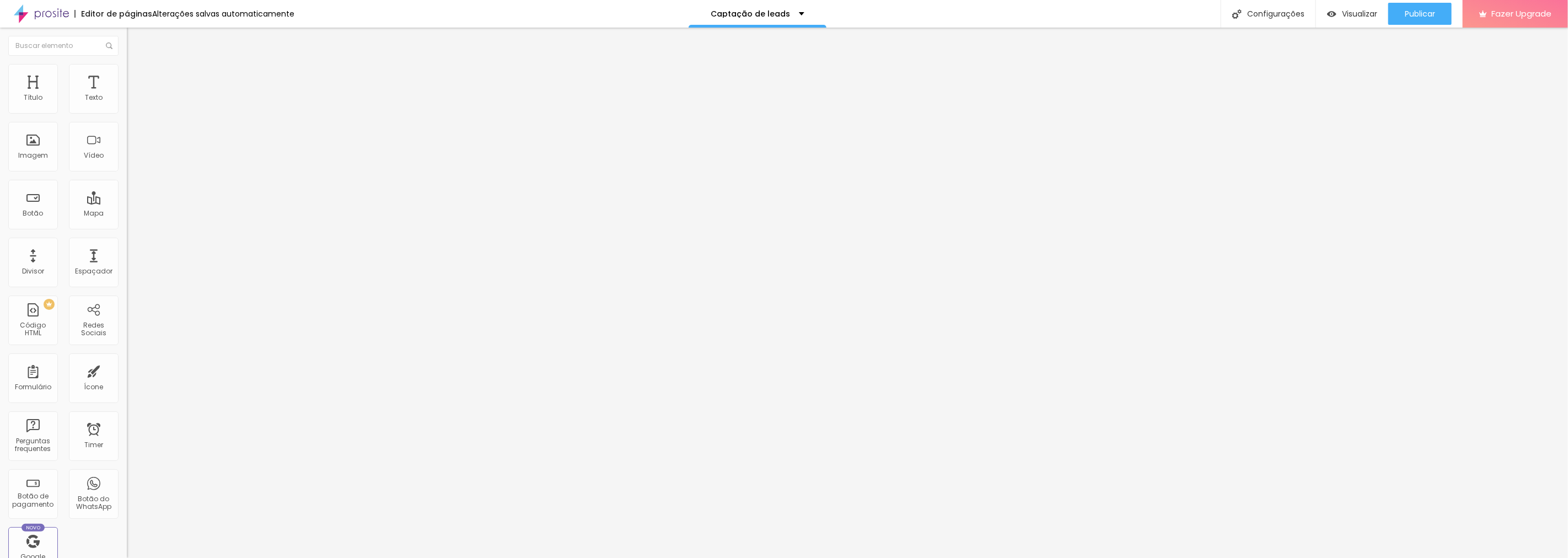
click at [736, 557] on div "Editor de formulário" at bounding box center [784, 561] width 1568 height 7
type input "Lead Lista de espera"
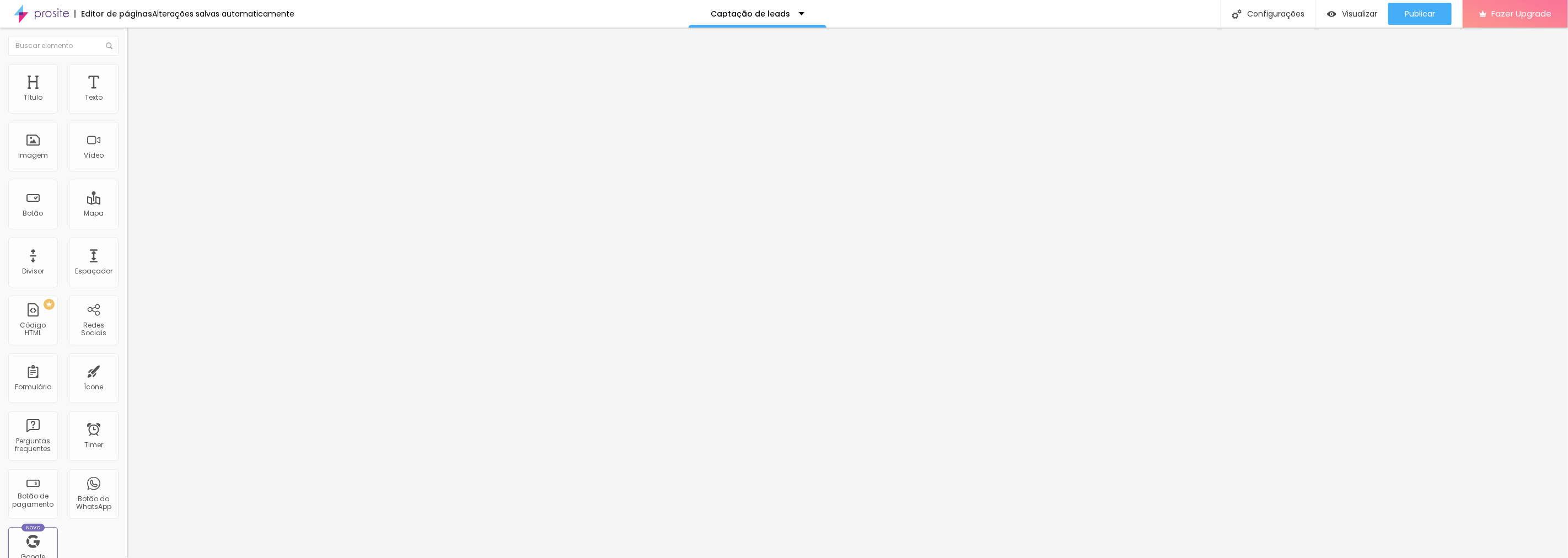
click at [134, 107] on div "Lead Lista de espera" at bounding box center [190, 102] width 112 height 10
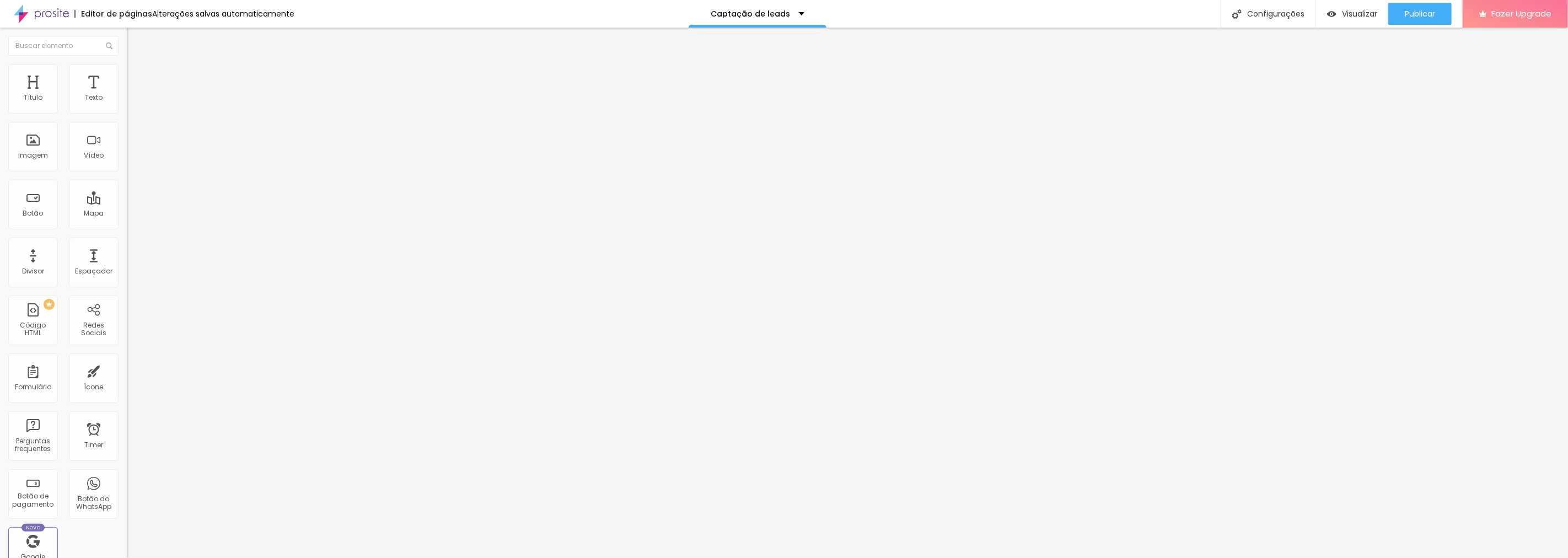
click at [1347, 16] on span "Visualizar" at bounding box center [1359, 14] width 35 height 9
click at [59, 12] on img at bounding box center [42, 13] width 55 height 28
click at [137, 74] on span "Avançado" at bounding box center [155, 72] width 36 height 10
click at [127, 63] on img at bounding box center [131, 57] width 10 height 10
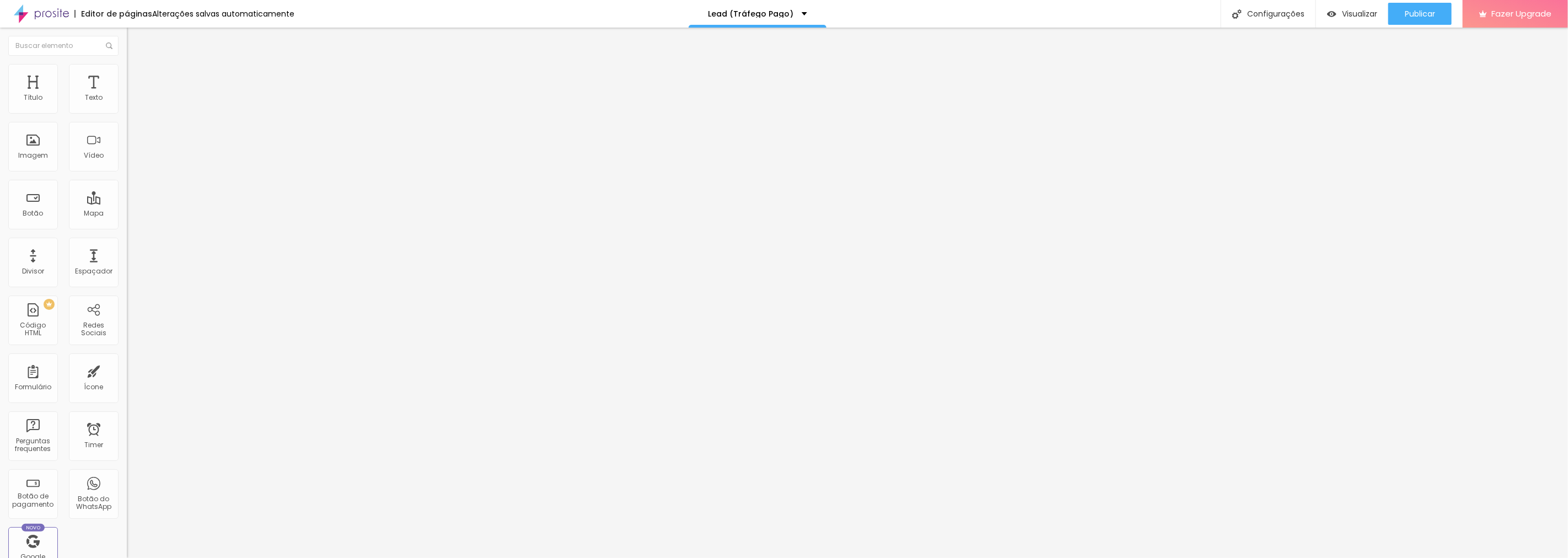
click at [134, 107] on div "Sensual Intimista" at bounding box center [190, 102] width 112 height 10
click at [1343, 14] on span "Visualizar" at bounding box center [1359, 14] width 35 height 9
click at [135, 42] on img "button" at bounding box center [139, 40] width 9 height 9
click at [127, 163] on button "button" at bounding box center [134, 158] width 16 height 12
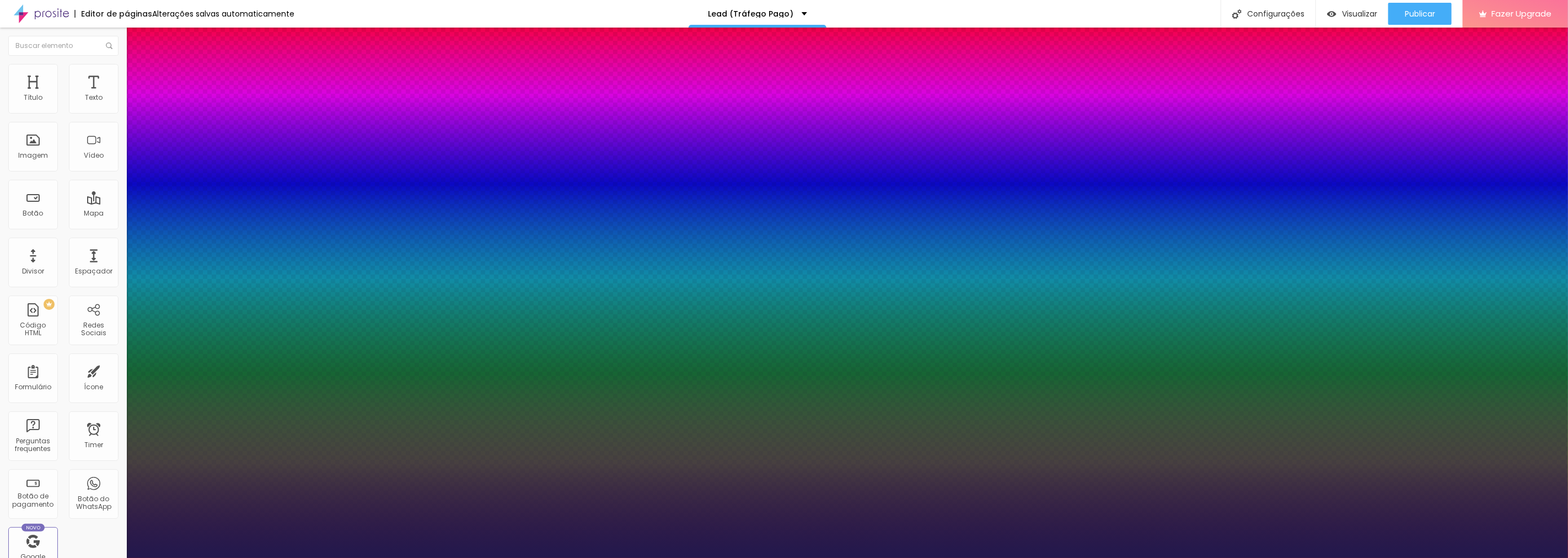
type input "1"
type input "8"
type input "2"
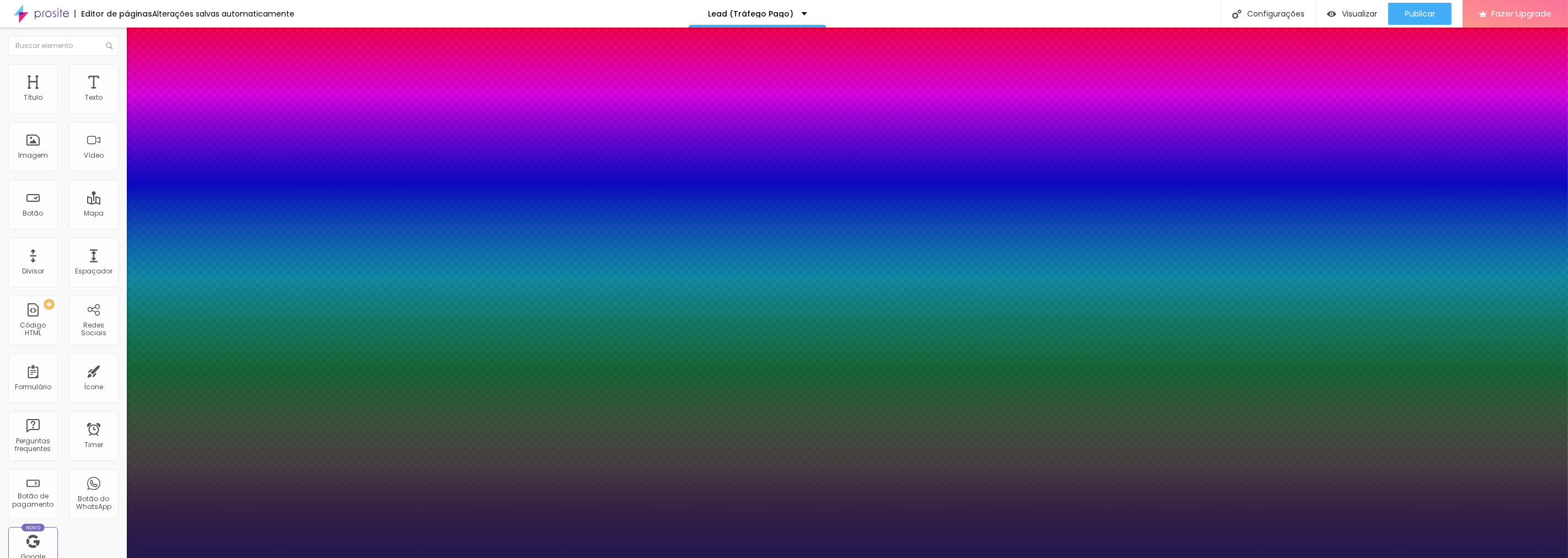
type input "1"
type input "24"
type input "1"
type input "24"
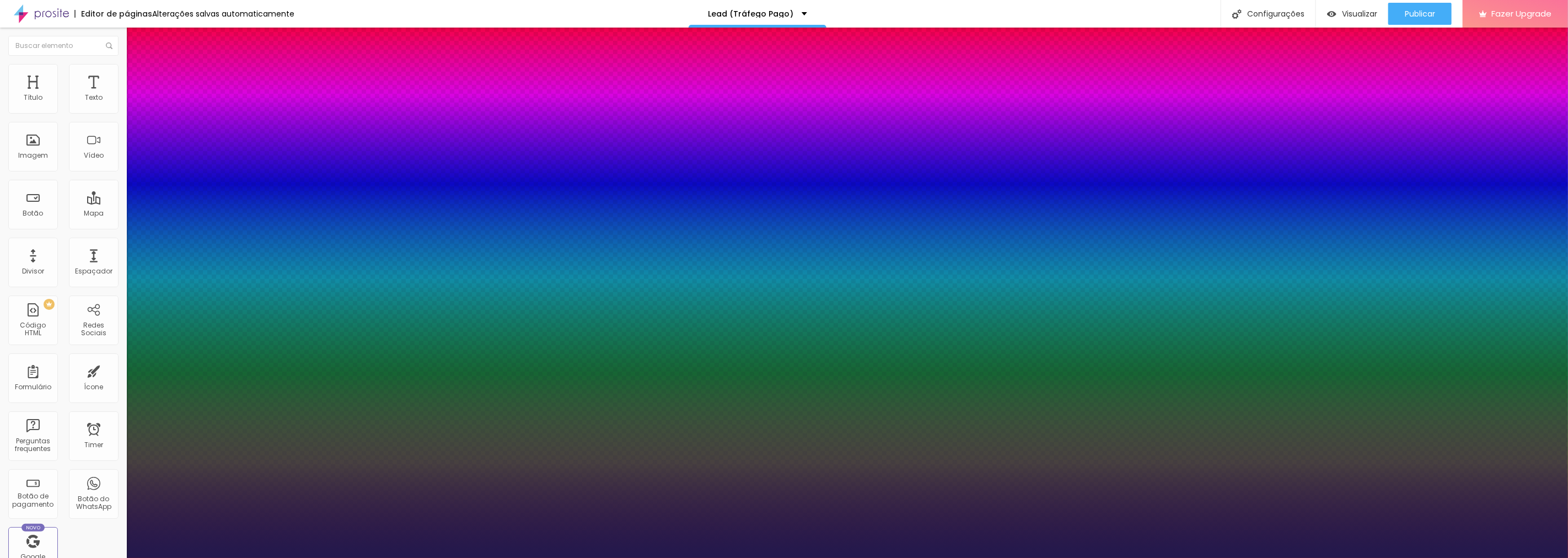
type input "43"
type input "8"
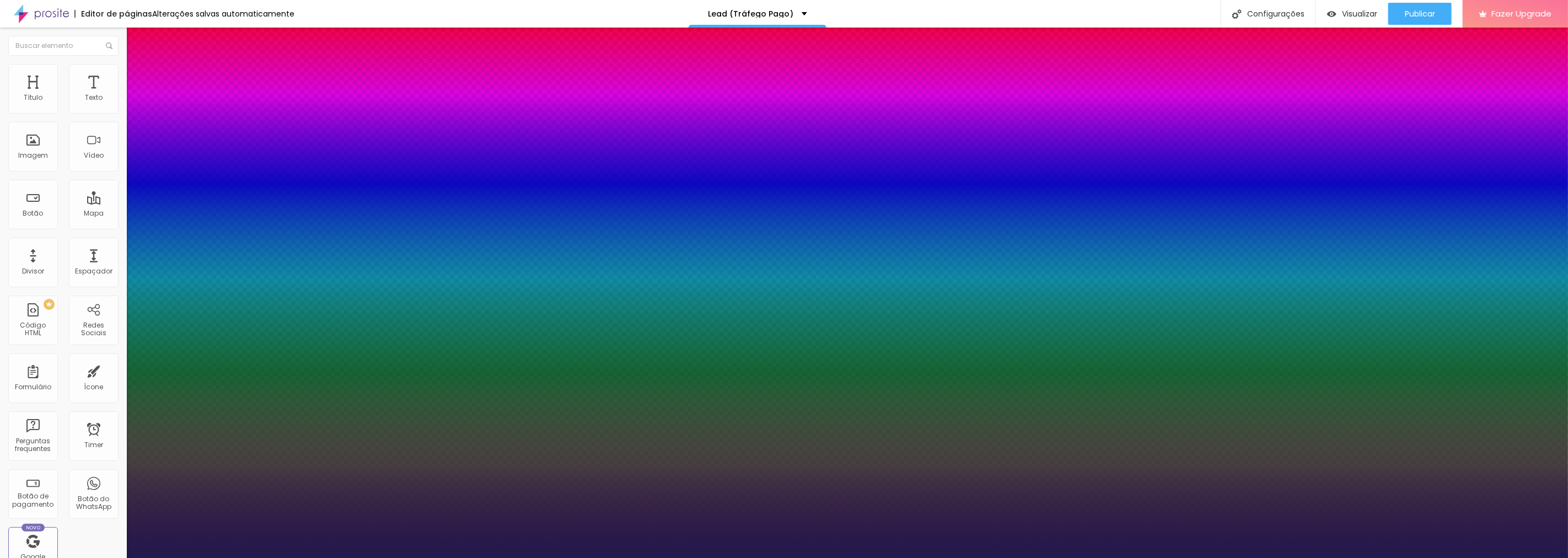
type input "2"
type input "8"
click at [398, 557] on div at bounding box center [784, 558] width 1568 height 0
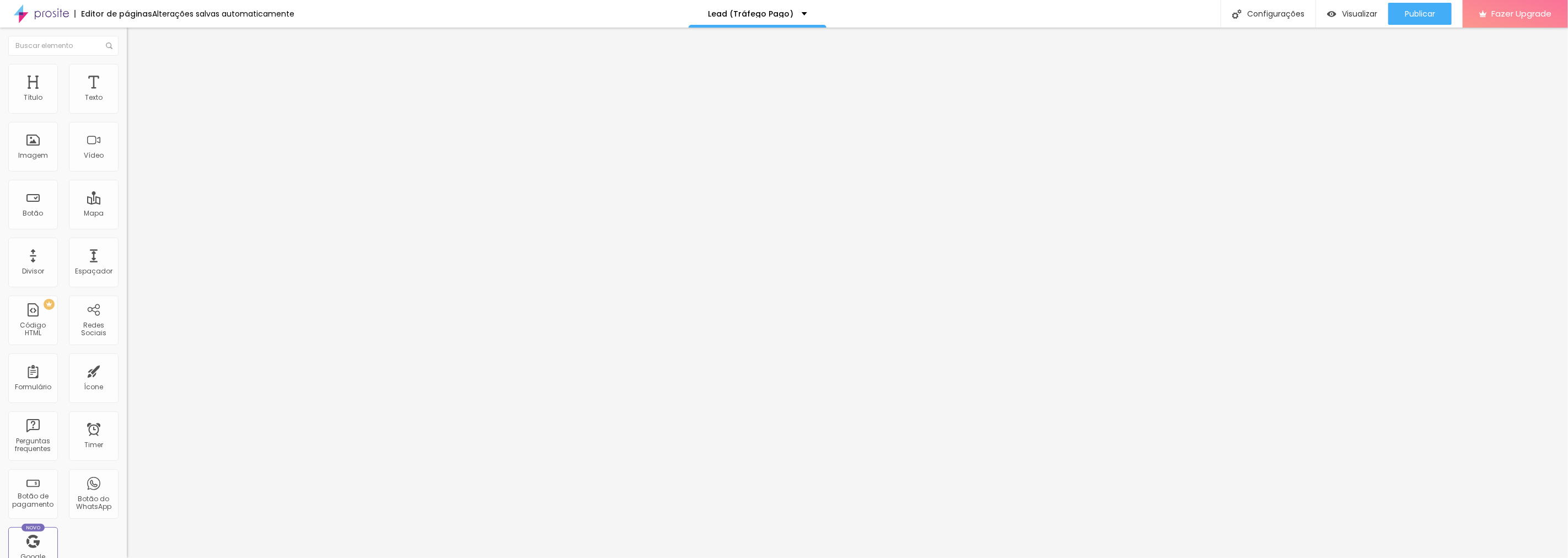
click at [127, 163] on button "button" at bounding box center [134, 158] width 16 height 12
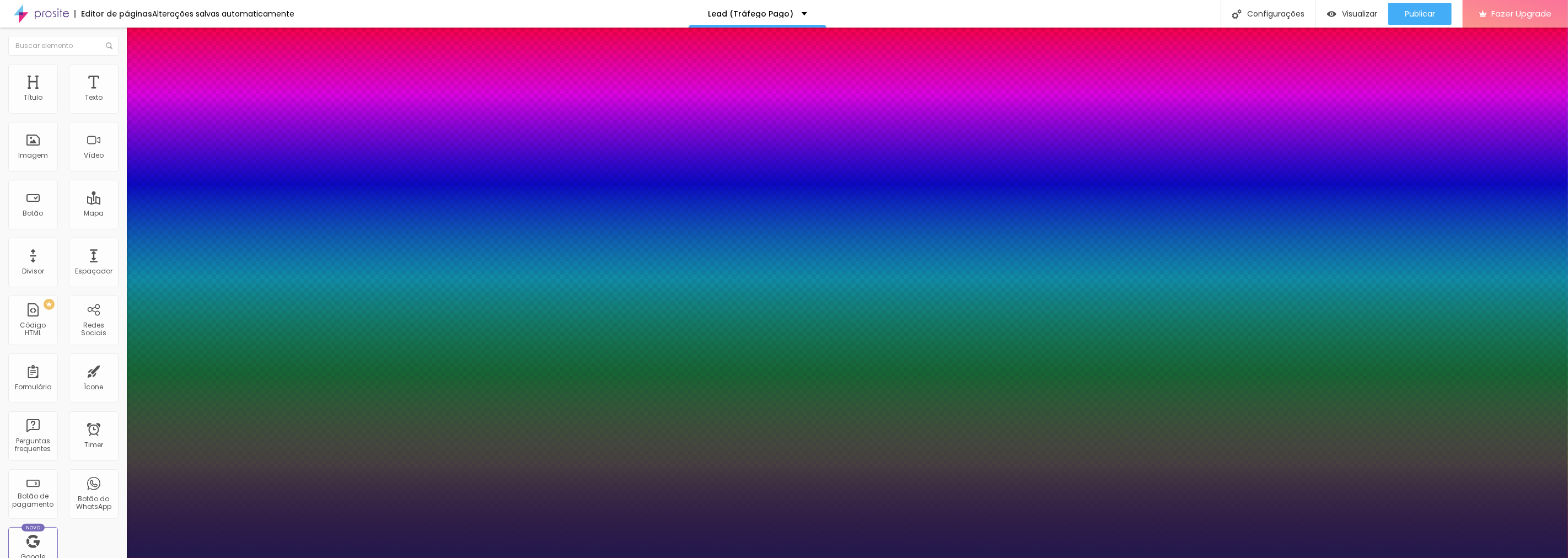
type input "20"
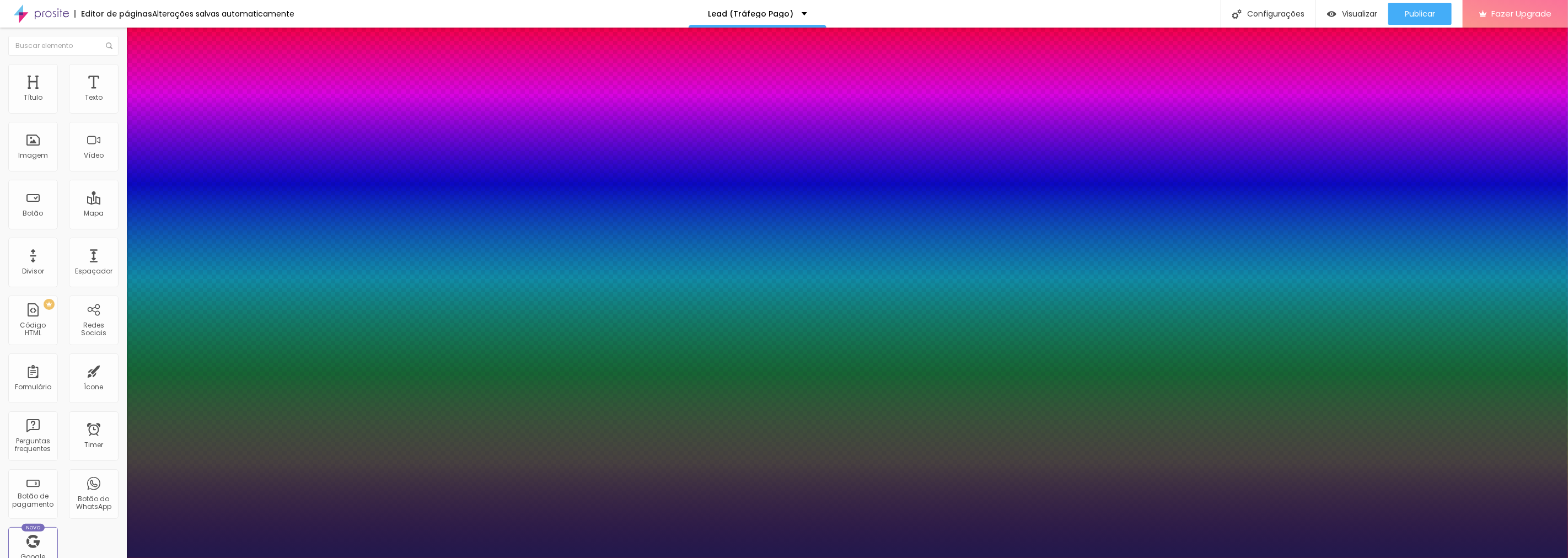
type input "20"
type input "45"
type input "44"
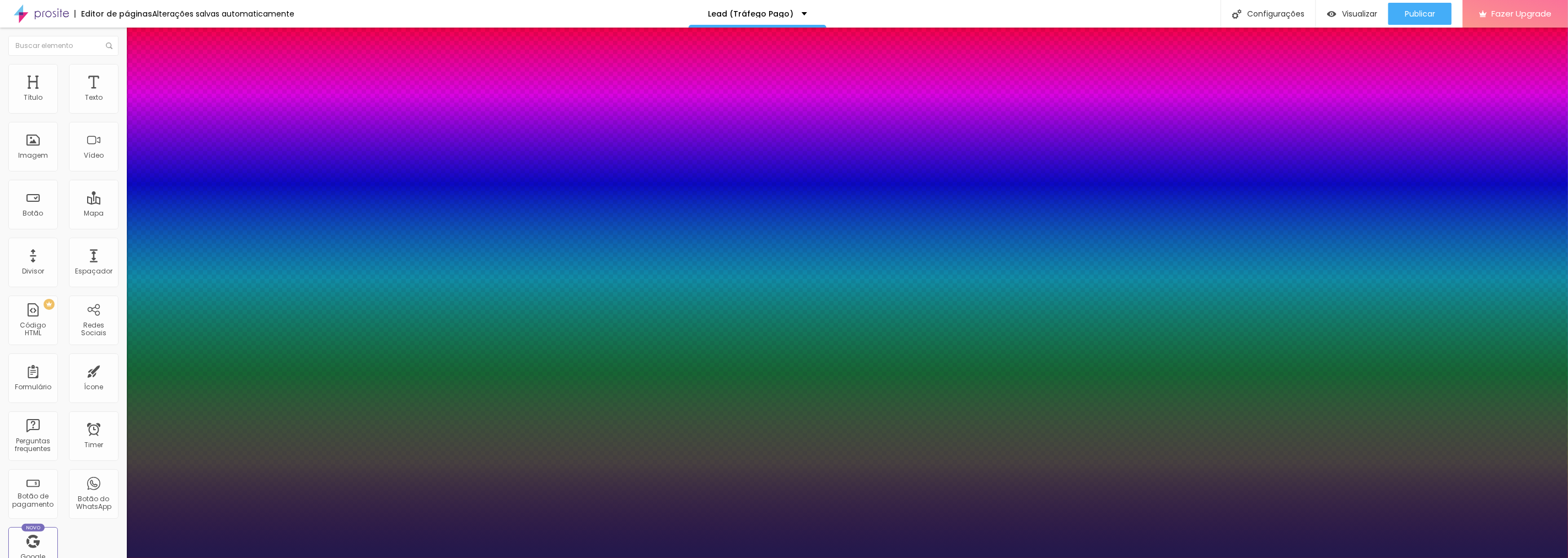
type input "43"
type input "39"
type input "35"
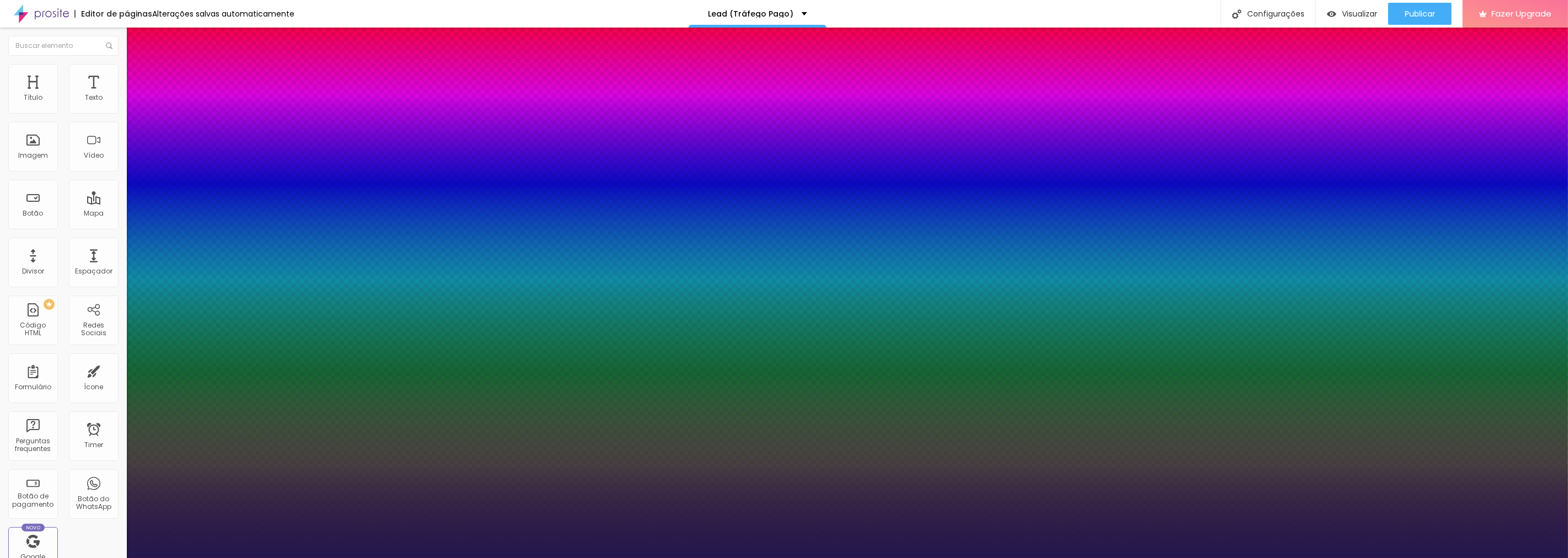
type input "35"
type input "32"
type input "25"
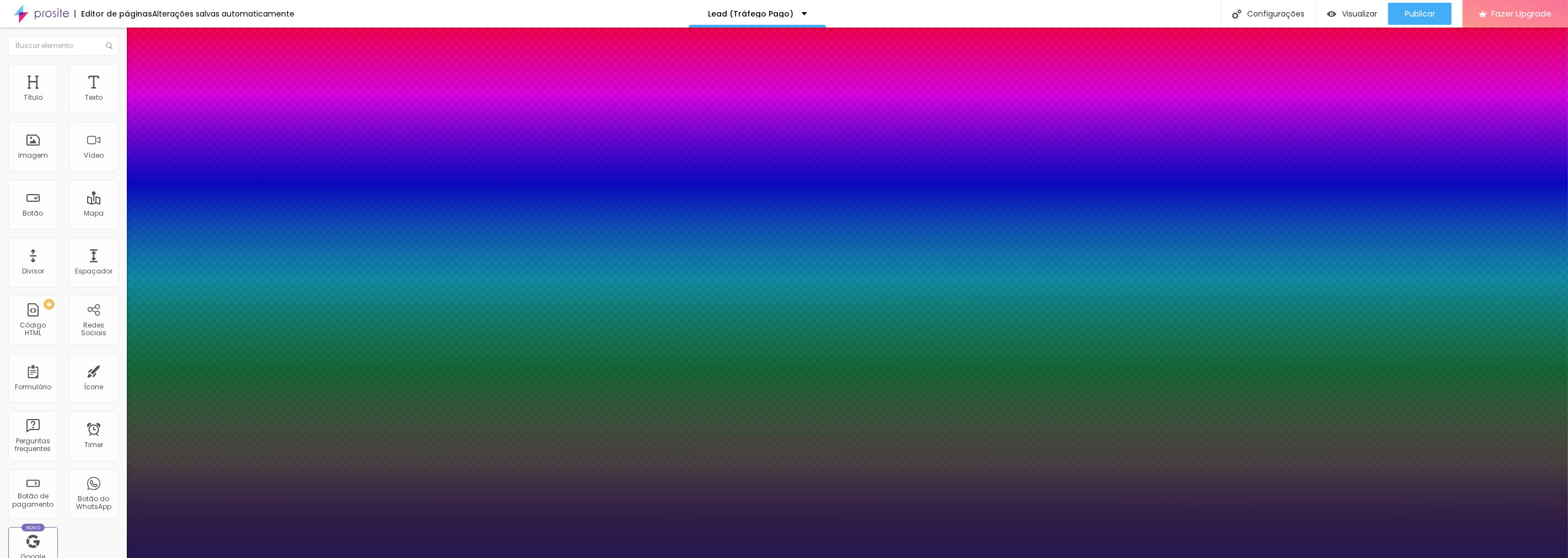
type input "21"
type input "17"
type input "13"
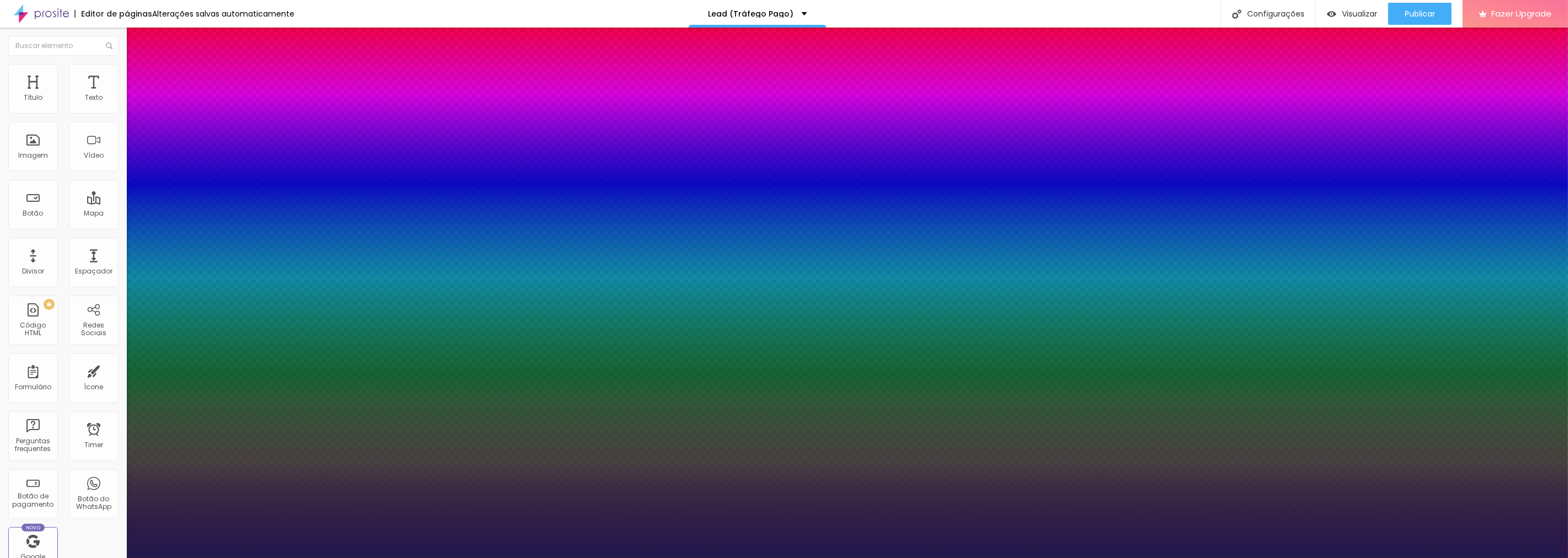
type input "13"
type input "10"
type input "6"
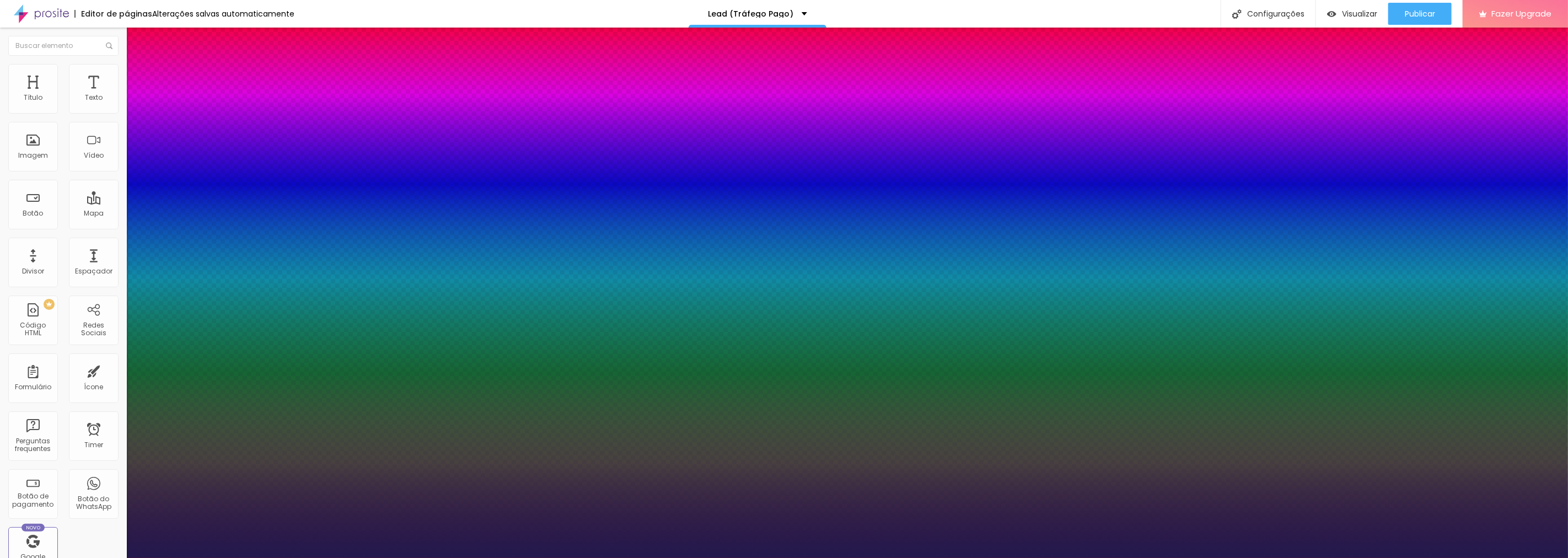
type input "4"
type input "2"
type input "1"
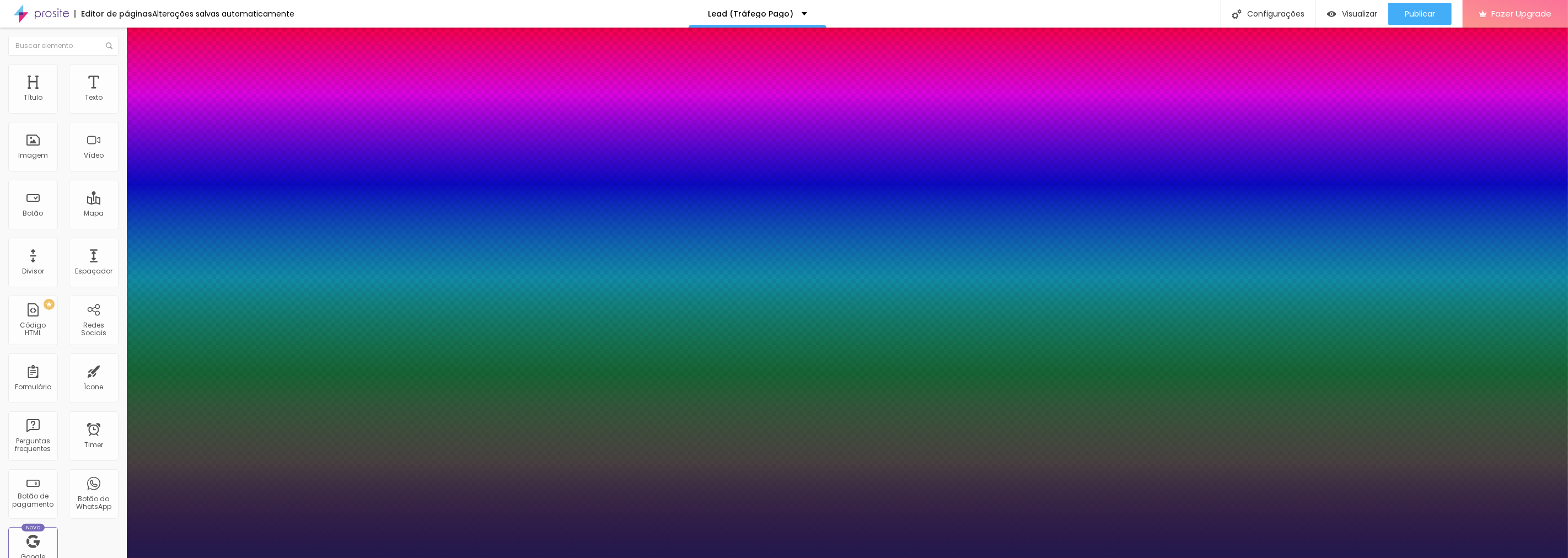
type input "1"
type input "0"
drag, startPoint x: 179, startPoint y: 363, endPoint x: 120, endPoint y: 367, distance: 59.1
type input "0"
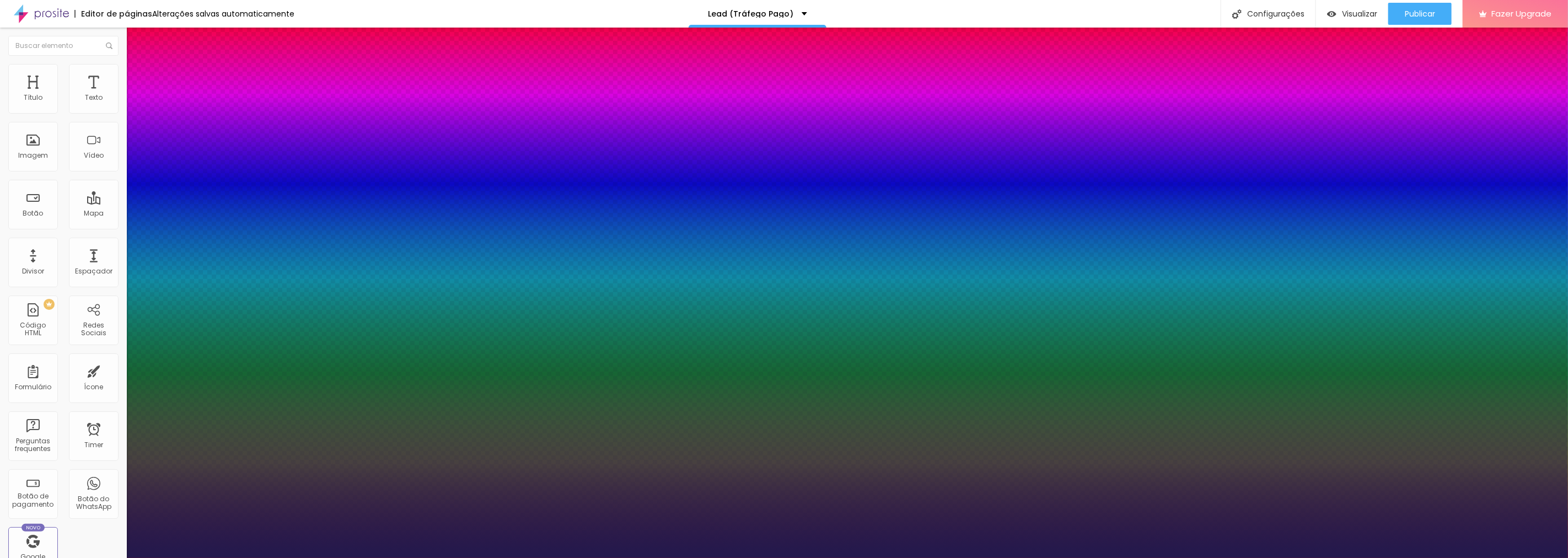
click at [383, 557] on div at bounding box center [784, 558] width 1568 height 0
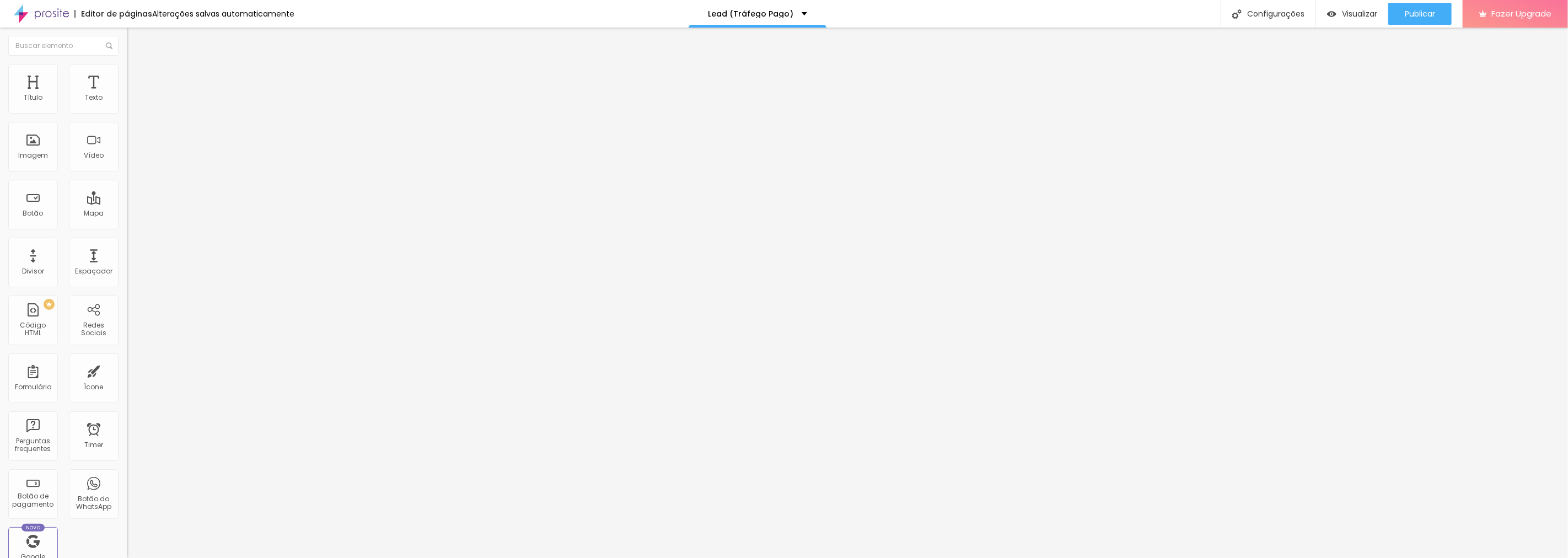
click at [127, 72] on li "Avançado" at bounding box center [190, 69] width 127 height 11
click at [127, 63] on img at bounding box center [131, 57] width 10 height 10
click at [131, 160] on icon "button" at bounding box center [134, 156] width 7 height 7
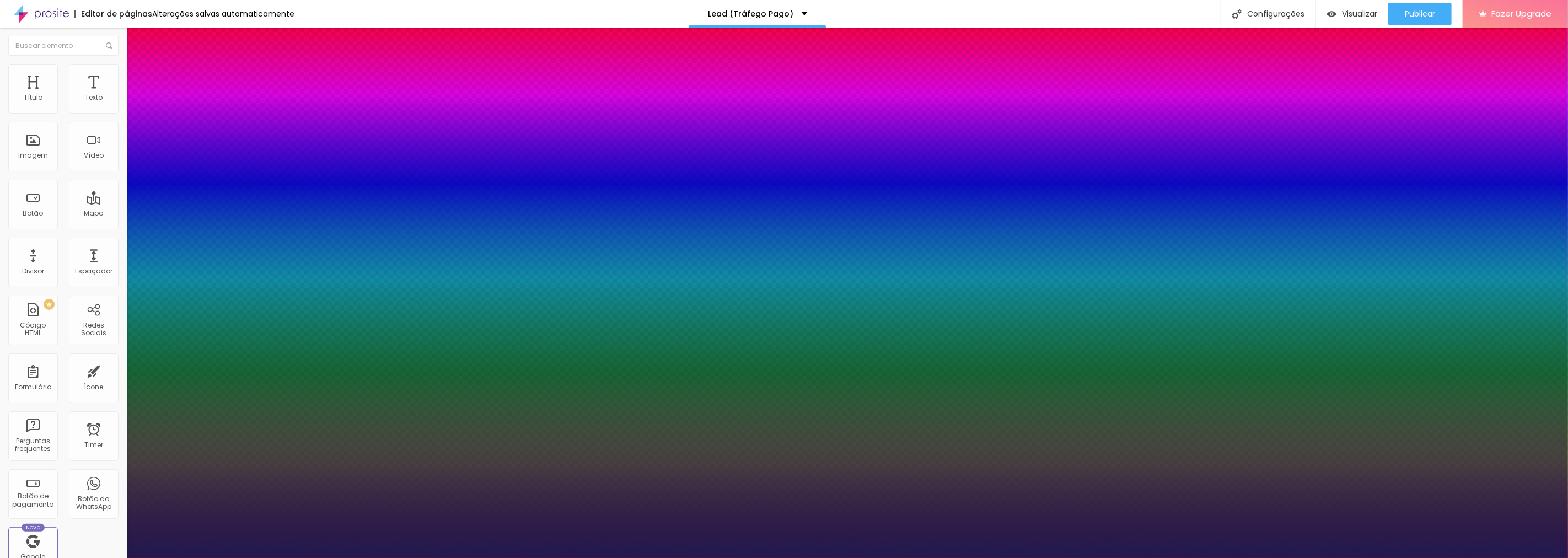
type input "8"
type input "4"
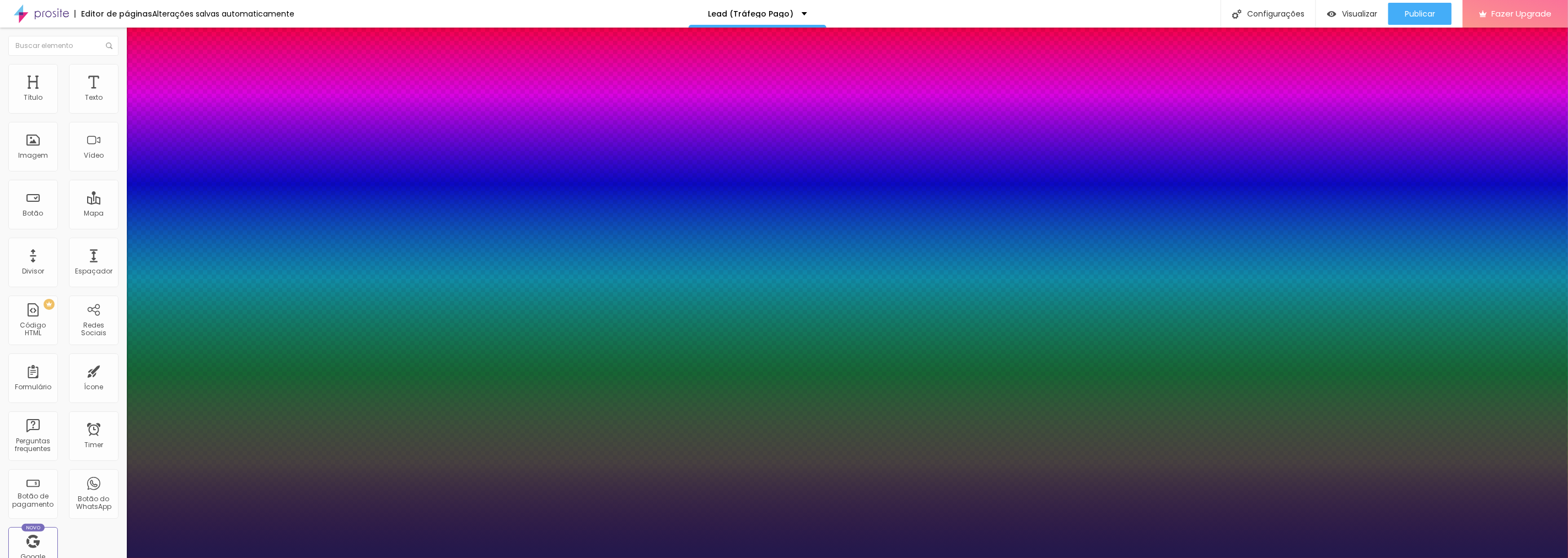
type input "40"
click at [359, 557] on div at bounding box center [784, 558] width 1568 height 0
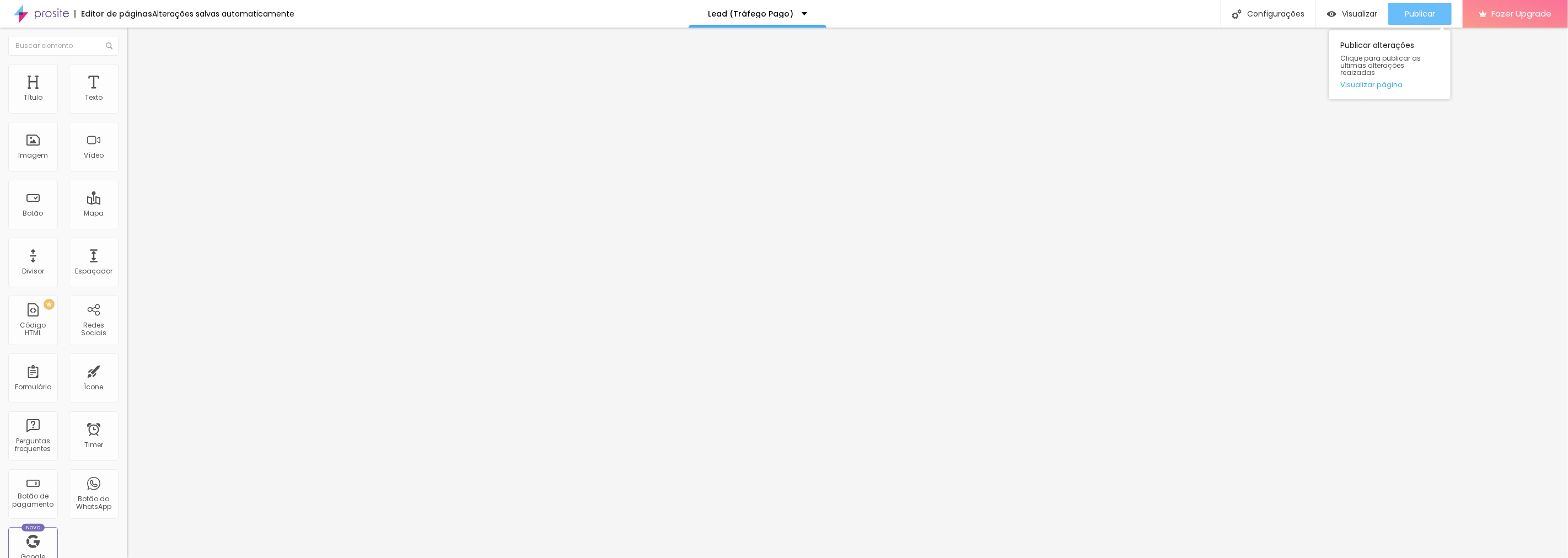
click at [1426, 14] on span "Publicar" at bounding box center [1420, 14] width 31 height 9
click at [134, 107] on div "Lead Lista de espera" at bounding box center [190, 102] width 112 height 10
click at [127, 112] on img at bounding box center [130, 115] width 7 height 7
drag, startPoint x: 705, startPoint y: 135, endPoint x: 597, endPoint y: 127, distance: 108.3
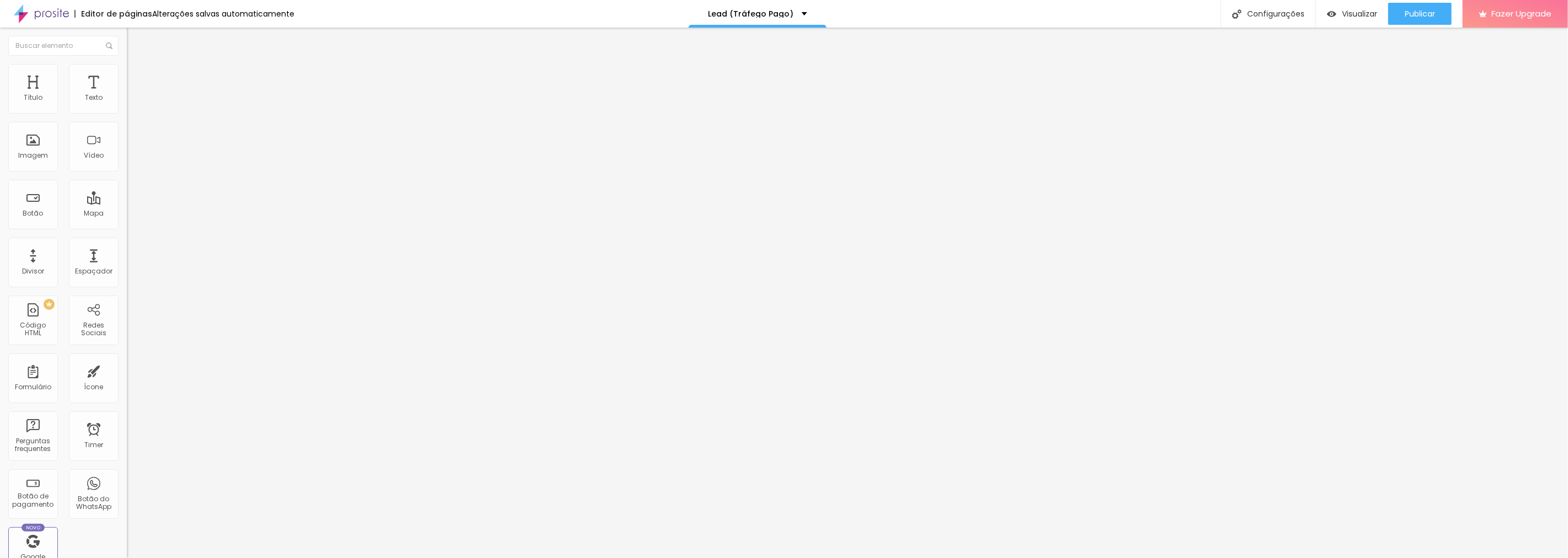
type input "Cadastro Tráfego Pago"
click at [127, 112] on img at bounding box center [130, 115] width 7 height 7
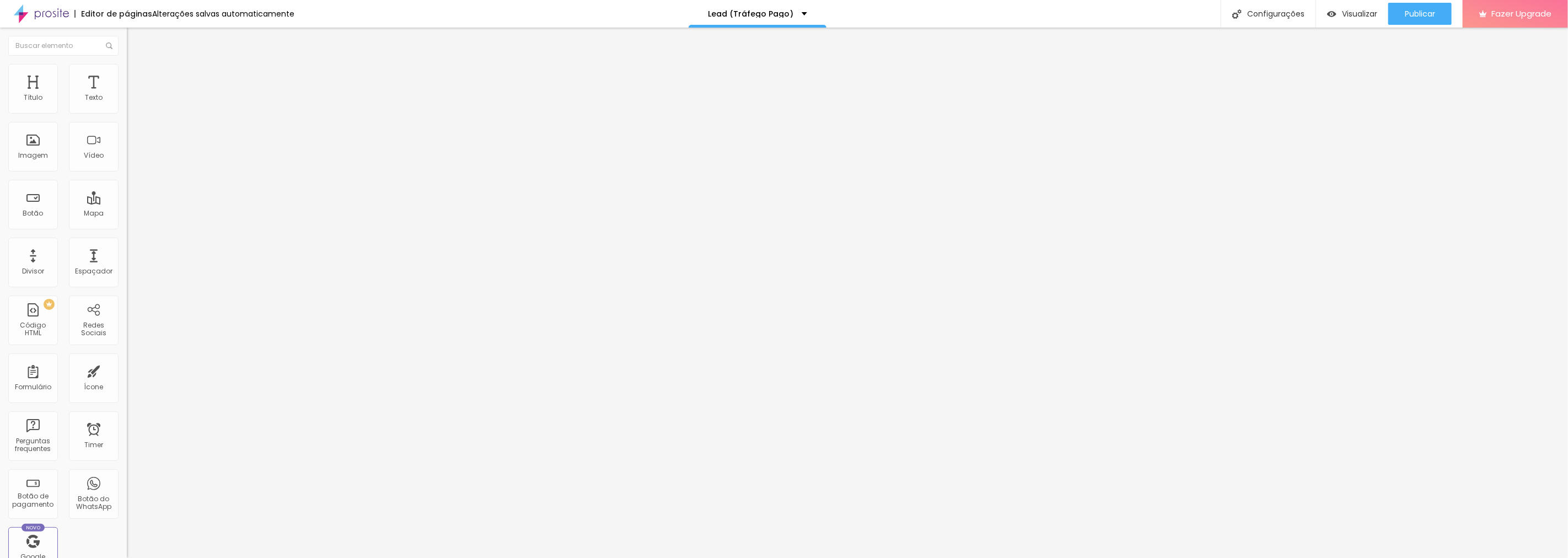
click at [1277, 15] on div "Configurações" at bounding box center [1268, 13] width 95 height 28
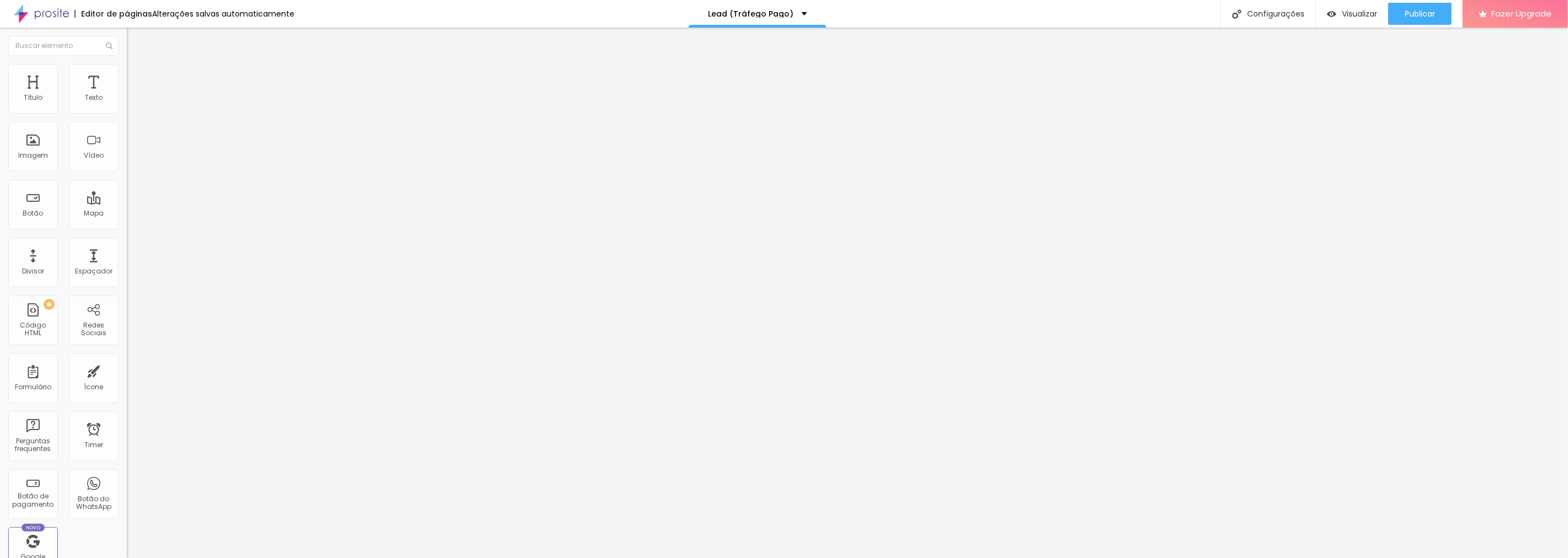
click at [39, 9] on img at bounding box center [42, 13] width 55 height 28
click at [1264, 10] on div "Configurações" at bounding box center [1268, 13] width 95 height 28
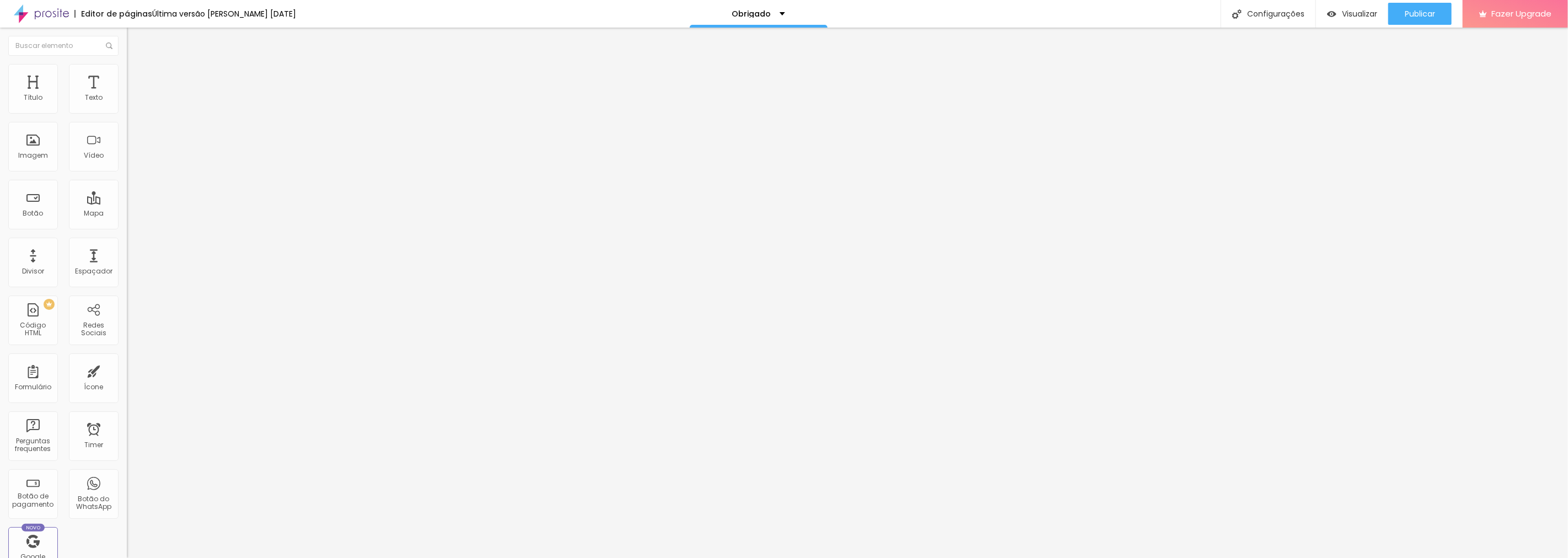
click at [1407, 12] on span "Publicar" at bounding box center [1420, 14] width 31 height 9
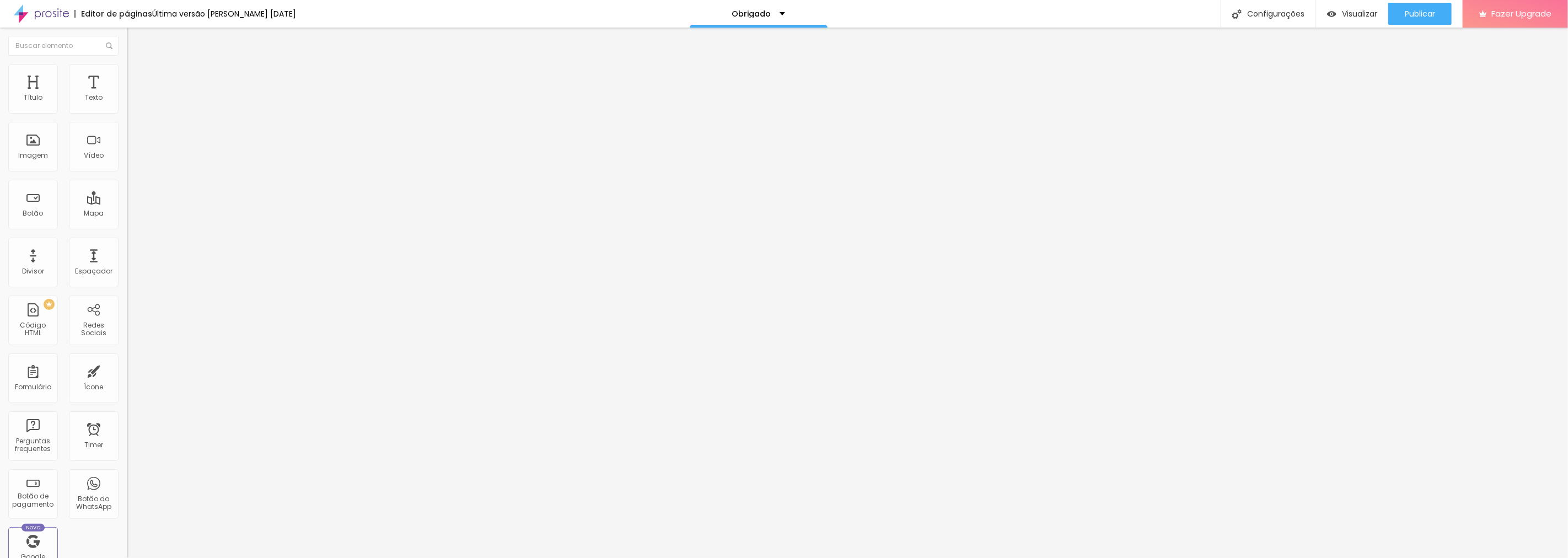
click at [127, 226] on input "[URL][DOMAIN_NAME]" at bounding box center [193, 221] width 133 height 11
paste input "jessicalimafotografia__"
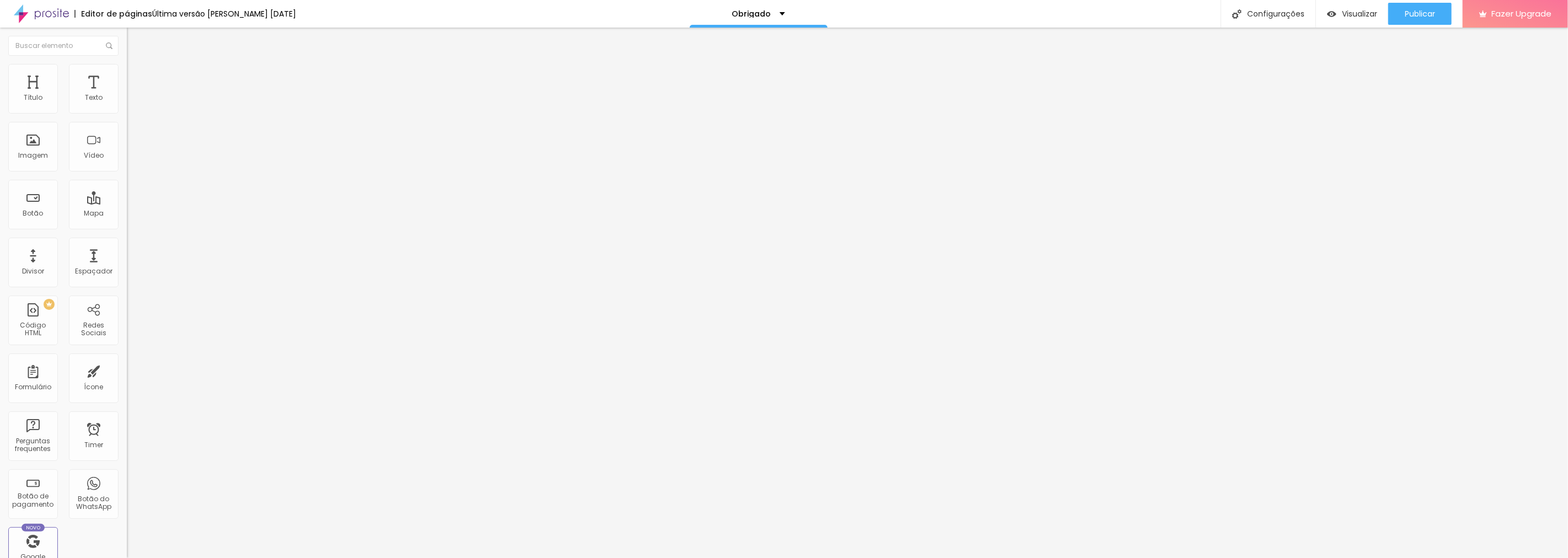
scroll to position [0, 80]
type input "[URL][DOMAIN_NAME]"
click at [1426, 11] on span "Publicar" at bounding box center [1420, 14] width 31 height 9
click at [1406, 20] on div "Publicar" at bounding box center [1420, 14] width 31 height 22
